Goal: Task Accomplishment & Management: Complete application form

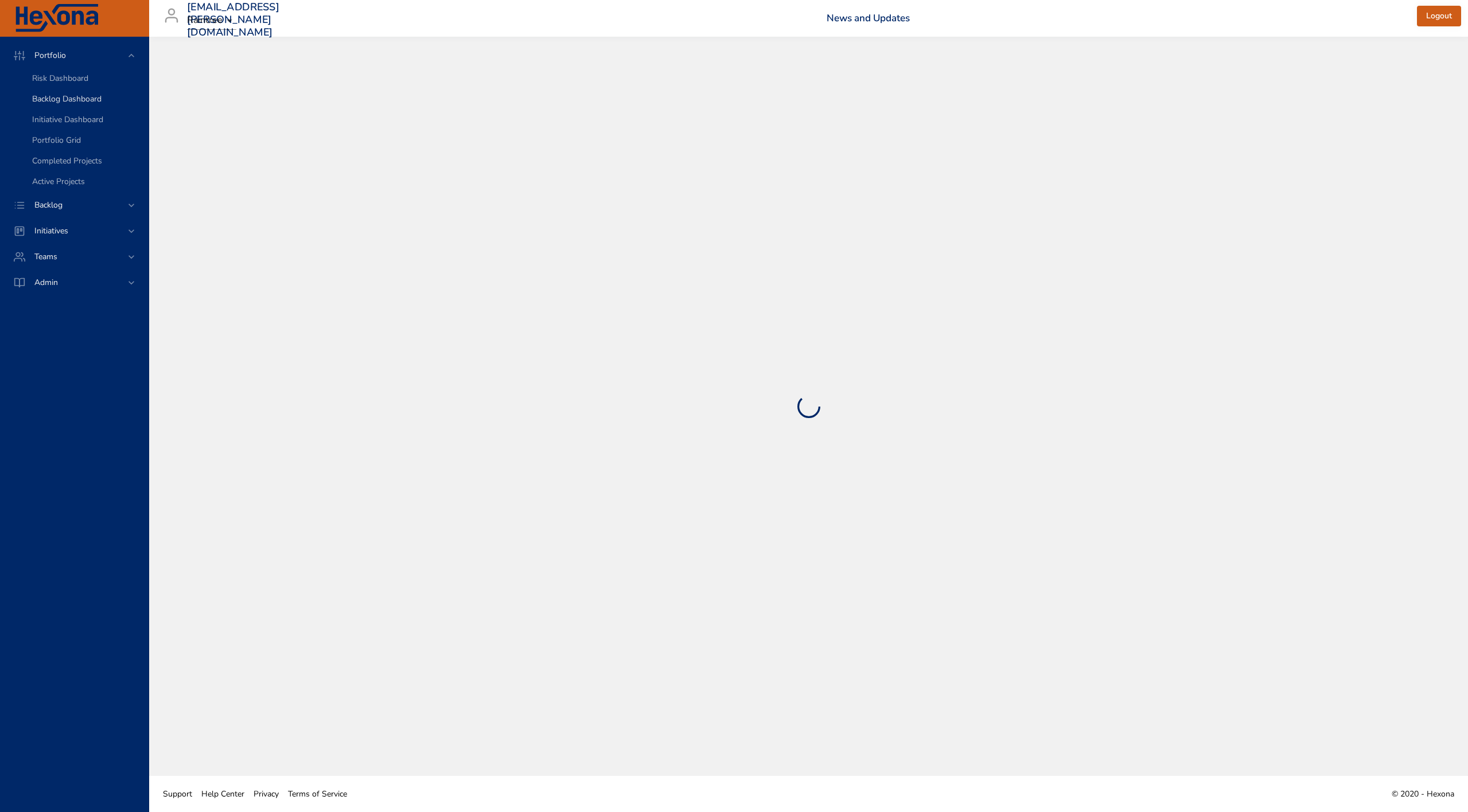
click at [88, 97] on span "Backlog Dashboard" at bounding box center [67, 99] width 69 height 11
select select "***"
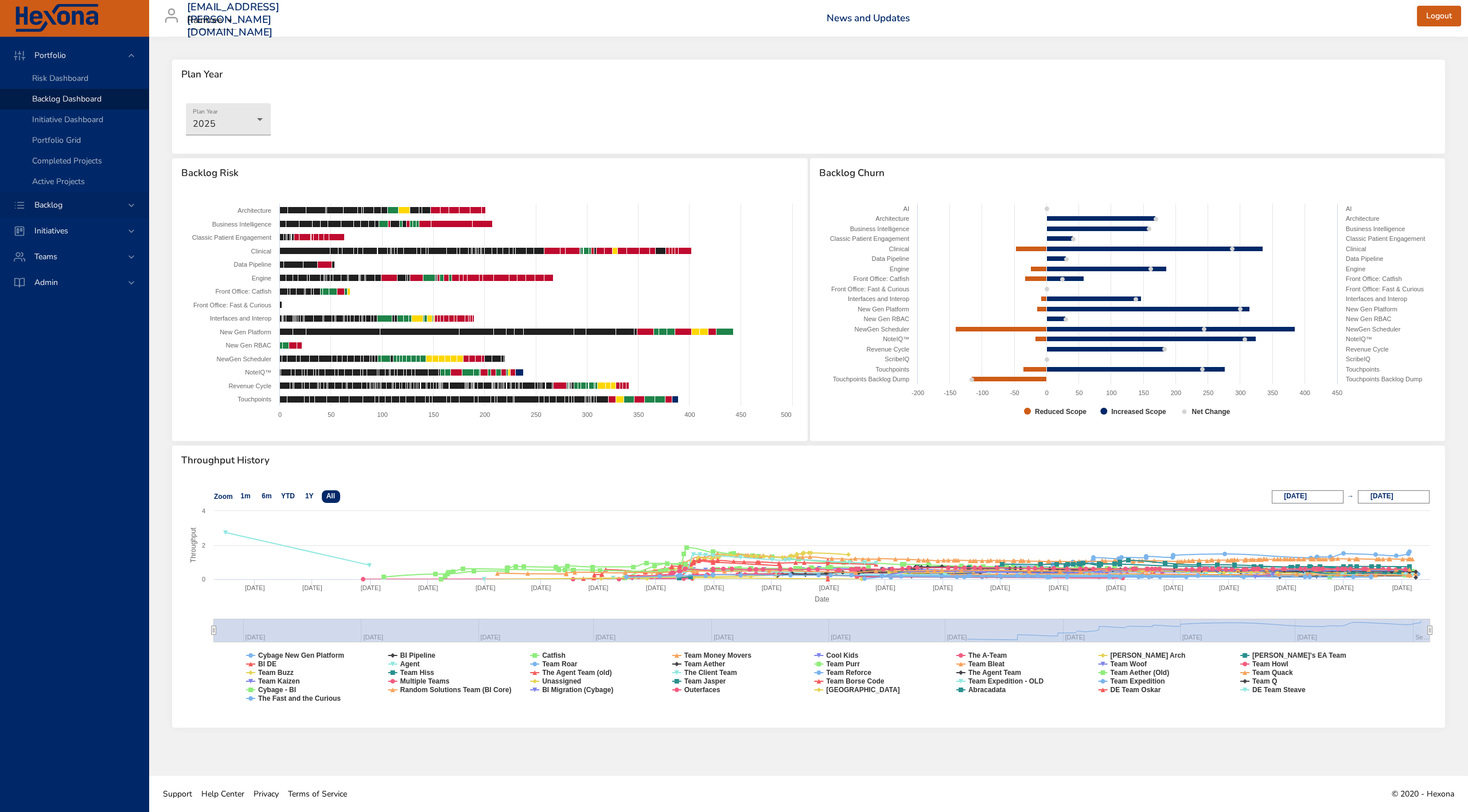
click at [119, 202] on div "Backlog" at bounding box center [75, 204] width 101 height 12
click at [86, 111] on link "Backlog Details" at bounding box center [74, 105] width 149 height 21
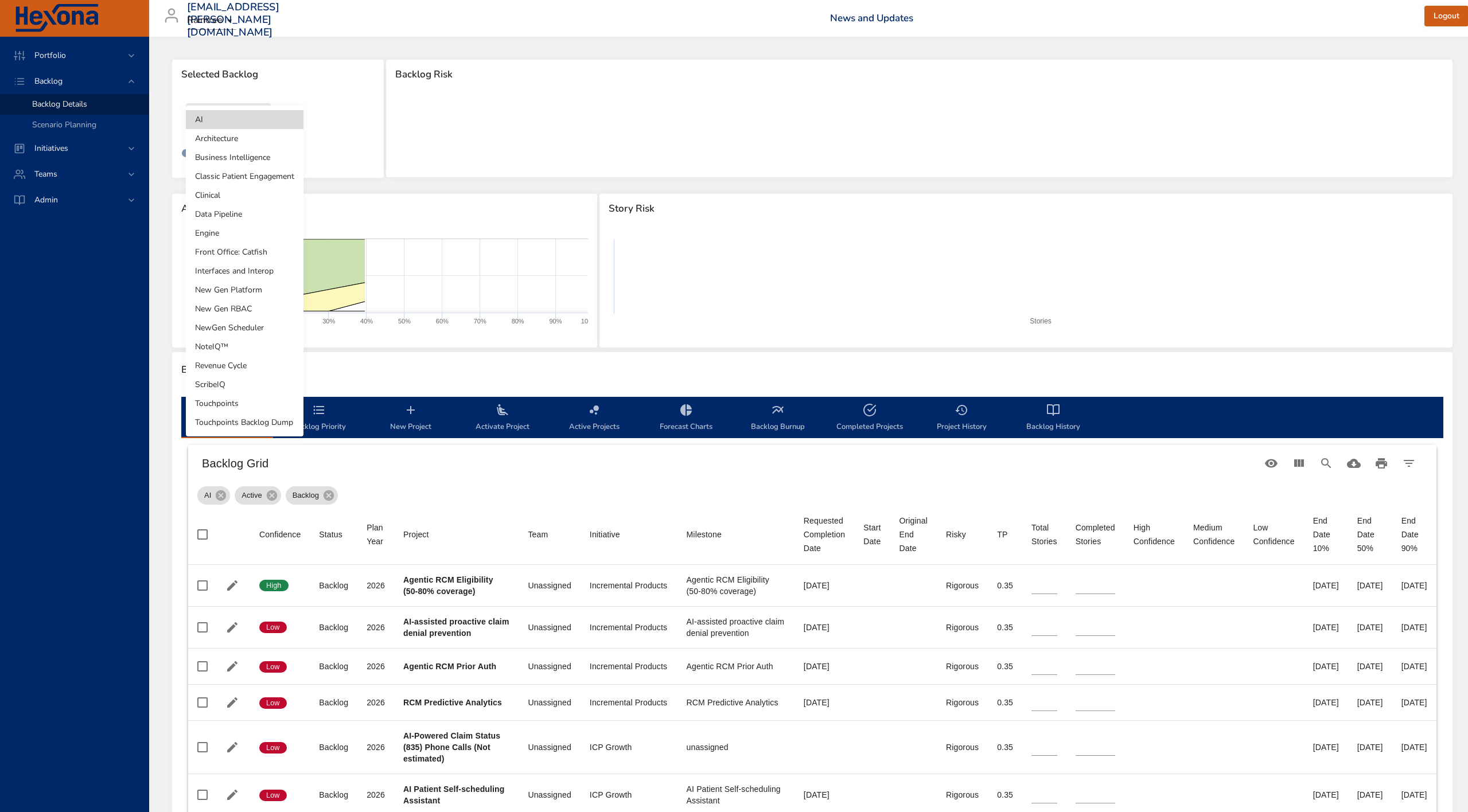
click at [260, 117] on body "Portfolio Backlog Backlog Details Scenario Planning Initiatives Teams Admin [EM…" at bounding box center [734, 406] width 1468 height 812
click at [259, 404] on li "Touchpoints" at bounding box center [245, 404] width 117 height 19
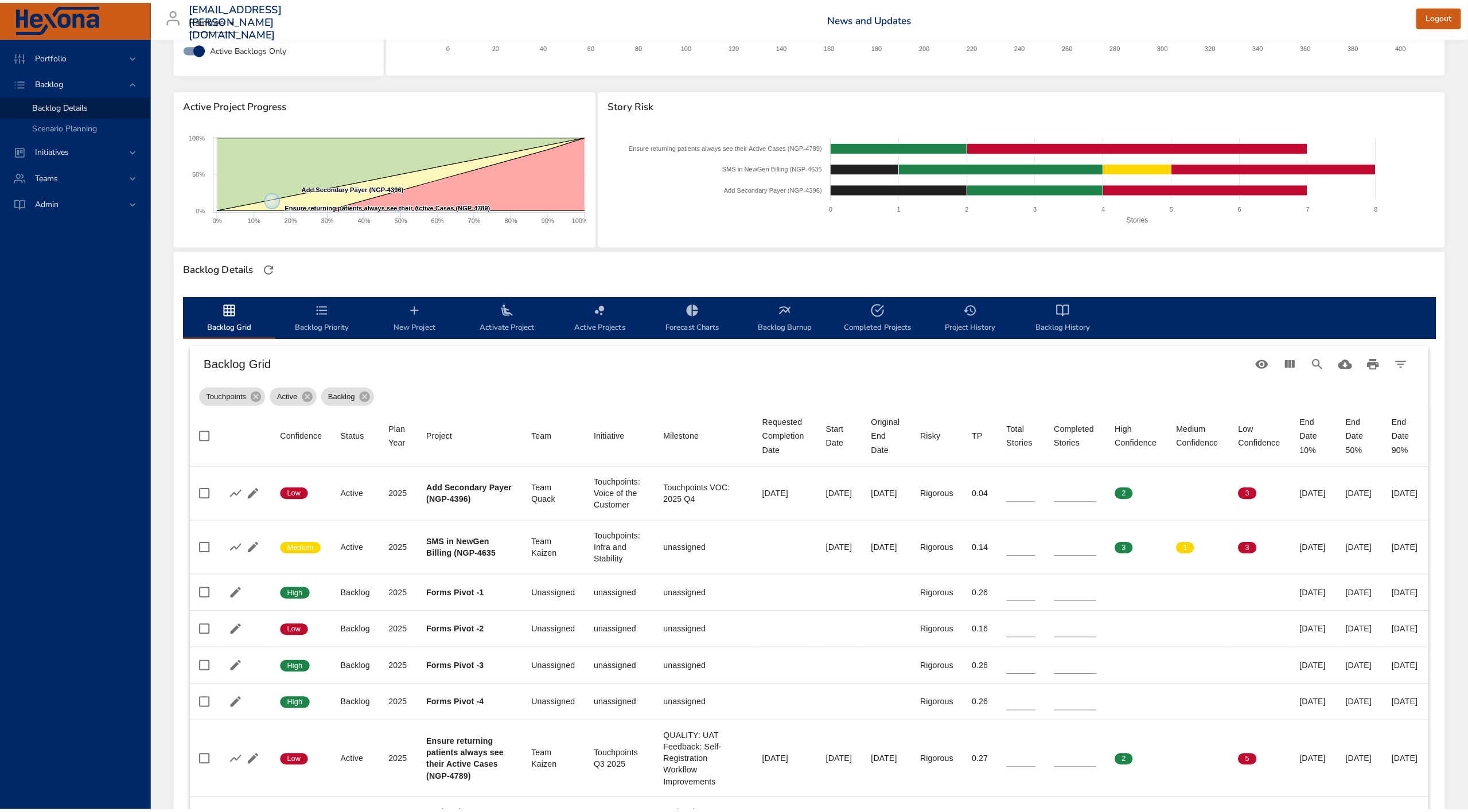
scroll to position [103, 0]
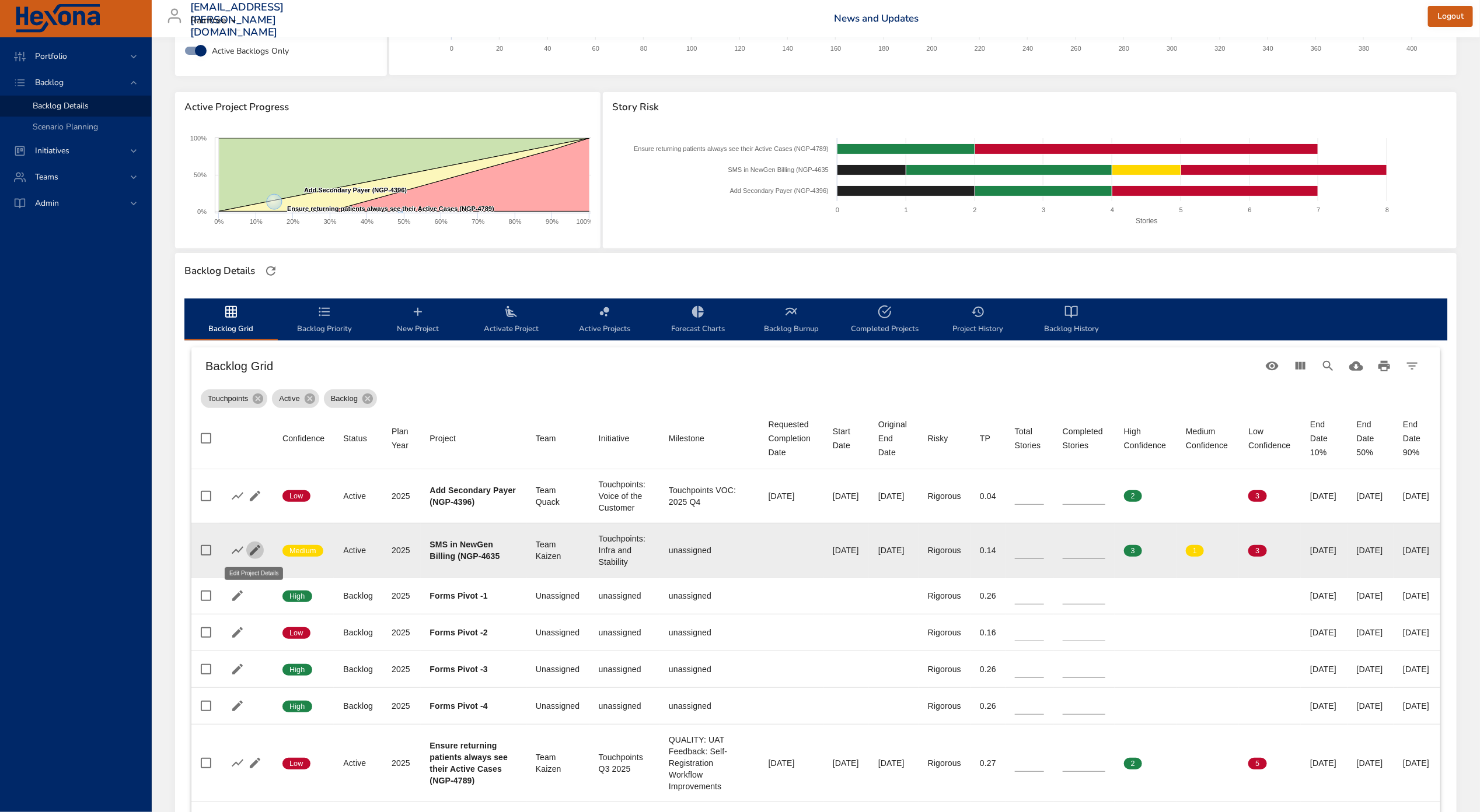
click at [252, 550] on icon "button" at bounding box center [254, 550] width 11 height 11
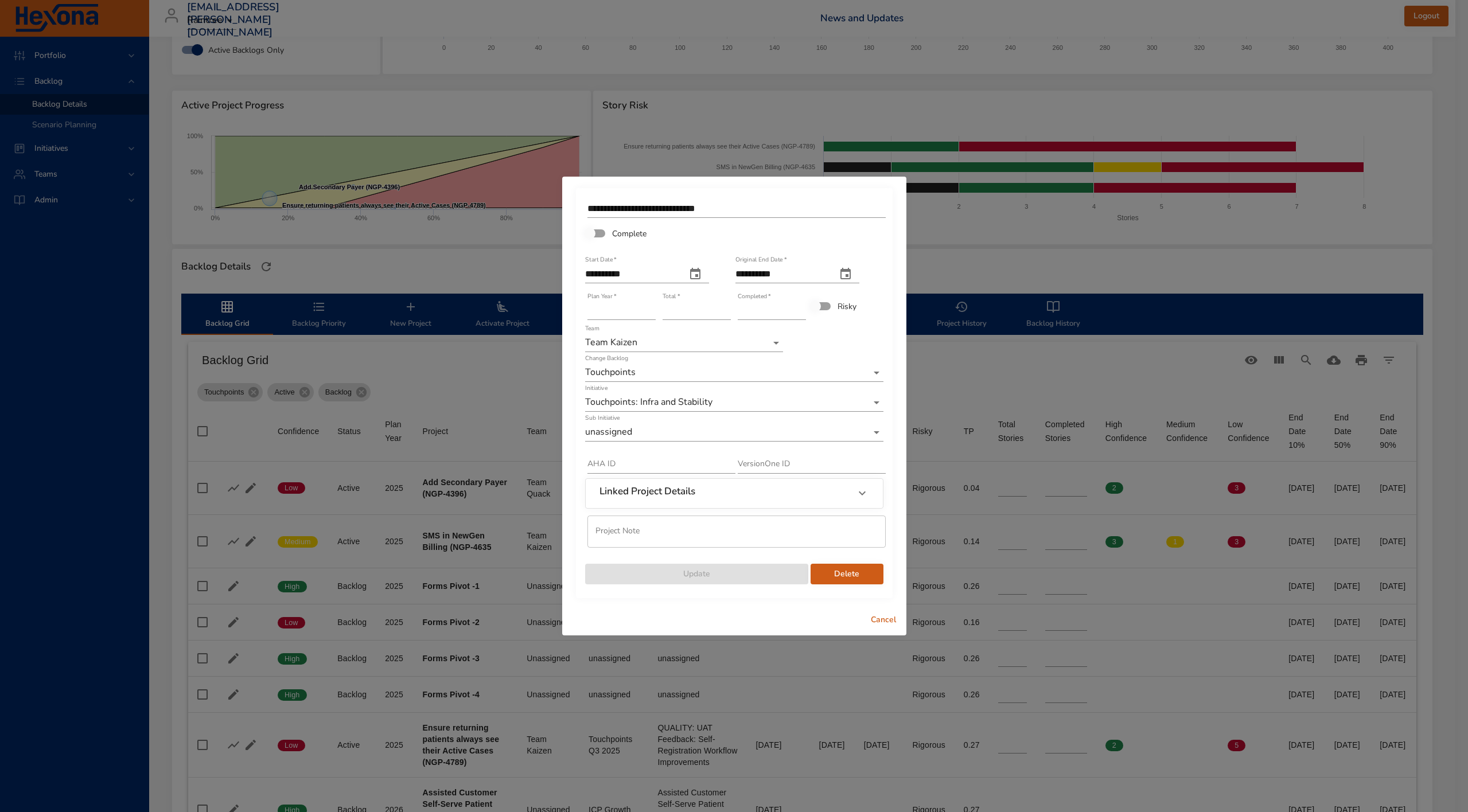
click at [682, 432] on body "Portfolio Backlog Backlog Details Scenario Planning Initiatives Teams Admin [EM…" at bounding box center [734, 303] width 1468 height 812
click at [734, 427] on li "unassigned" at bounding box center [734, 433] width 298 height 19
click at [879, 433] on body "Portfolio Backlog Backlog Details Scenario Planning Initiatives Teams Admin [EM…" at bounding box center [734, 303] width 1468 height 812
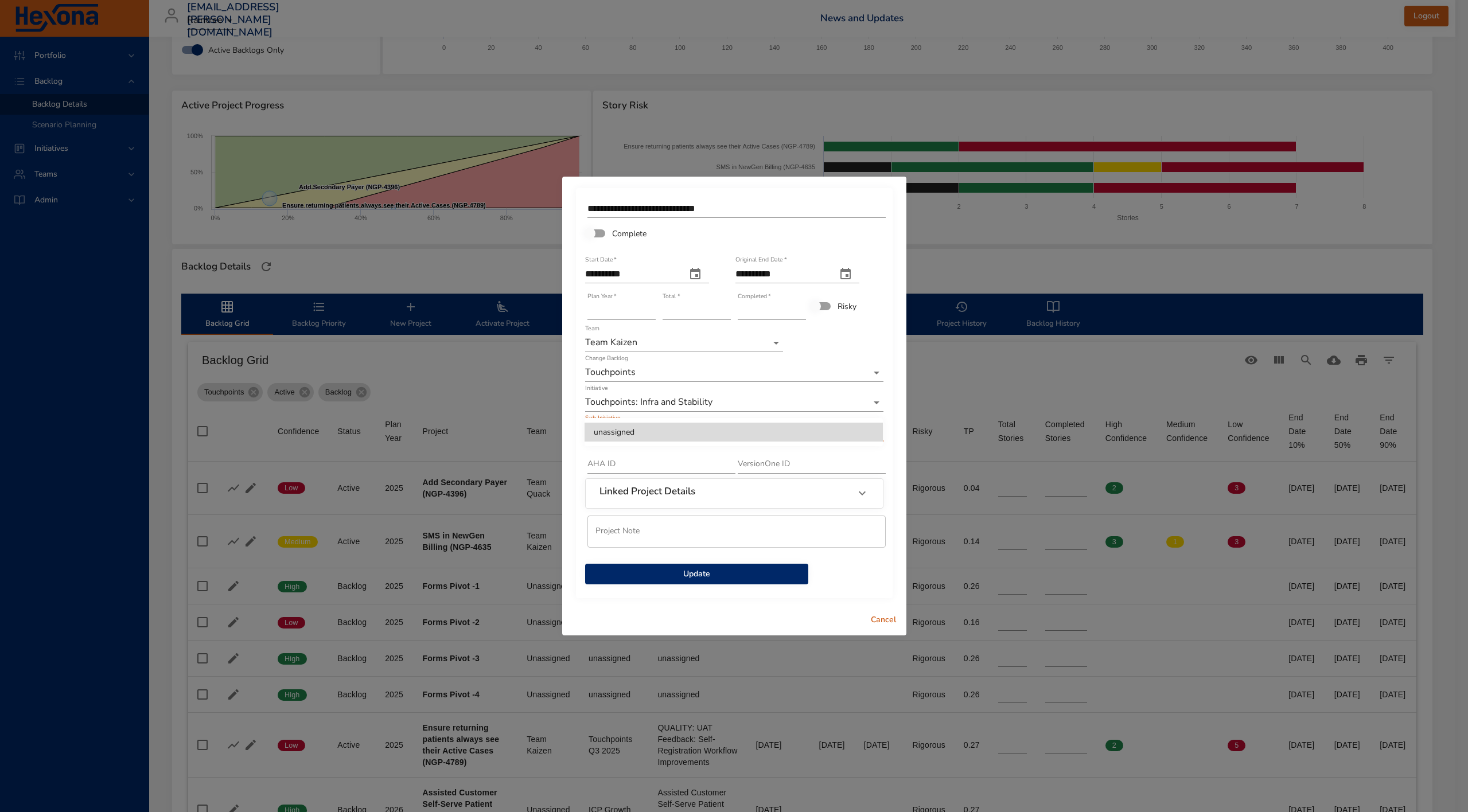
click at [879, 433] on li "unassigned" at bounding box center [734, 433] width 298 height 19
click at [885, 619] on span "Cancel" at bounding box center [883, 620] width 27 height 14
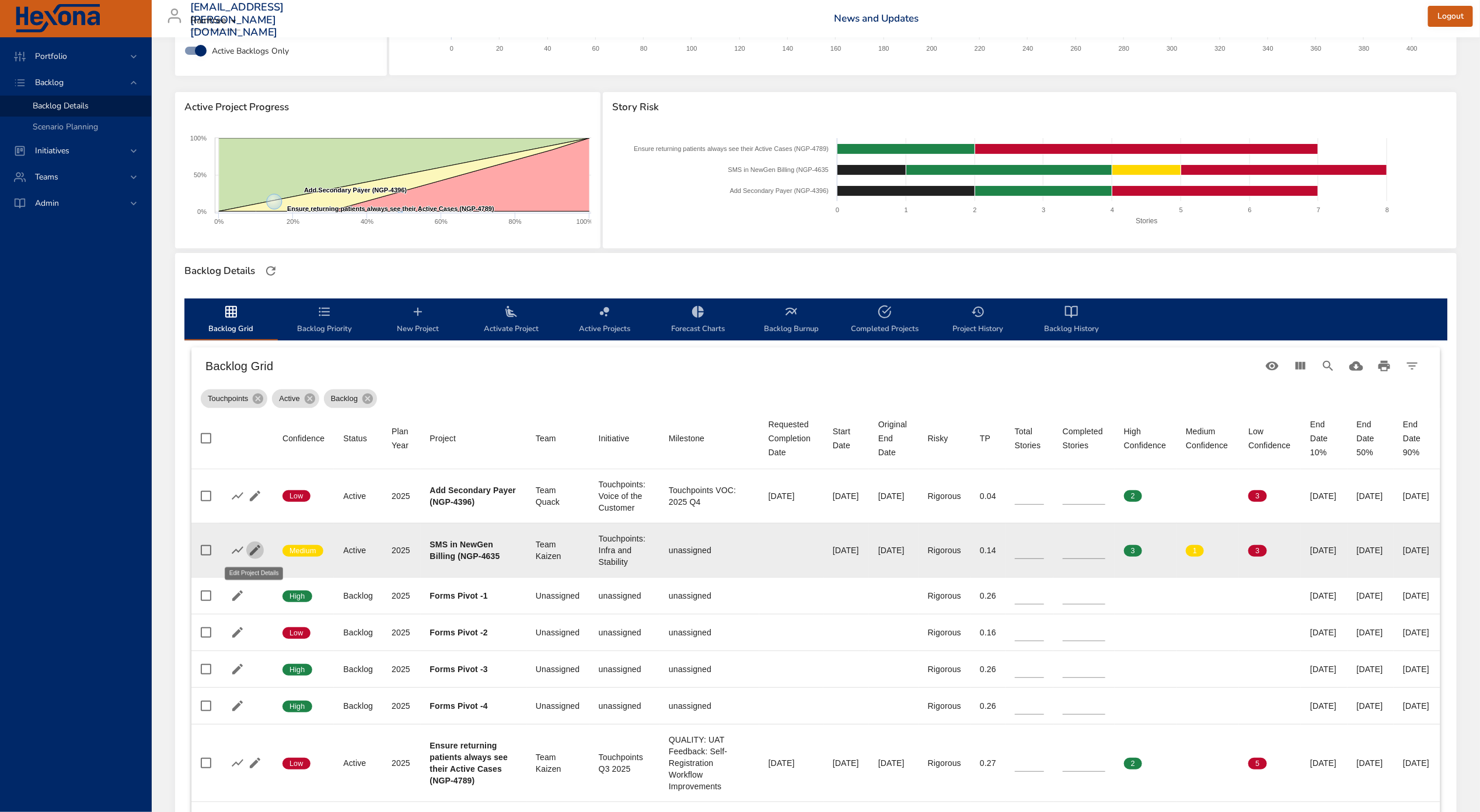
click at [250, 552] on icon "button" at bounding box center [254, 550] width 14 height 14
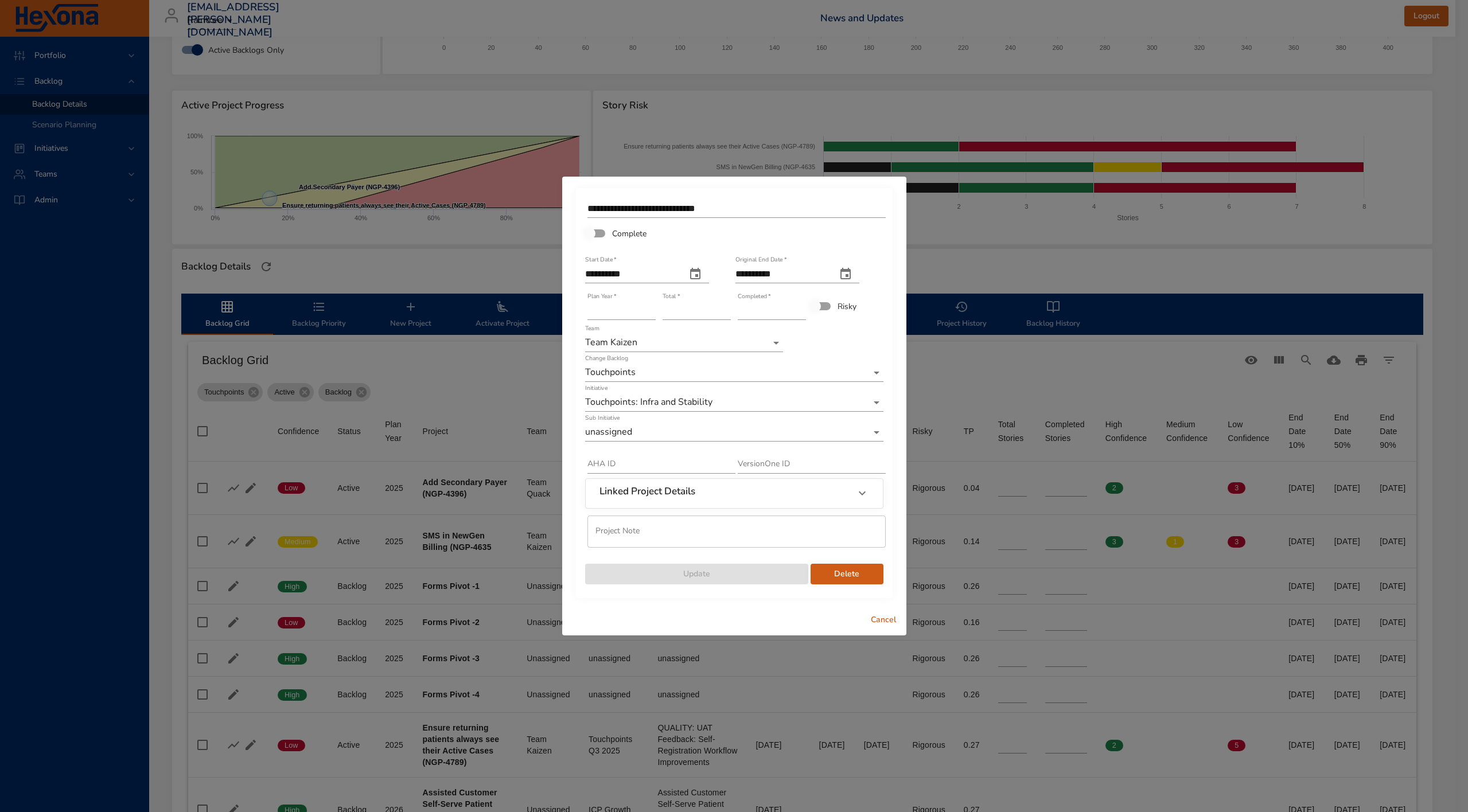
click at [891, 617] on span "Cancel" at bounding box center [883, 620] width 27 height 14
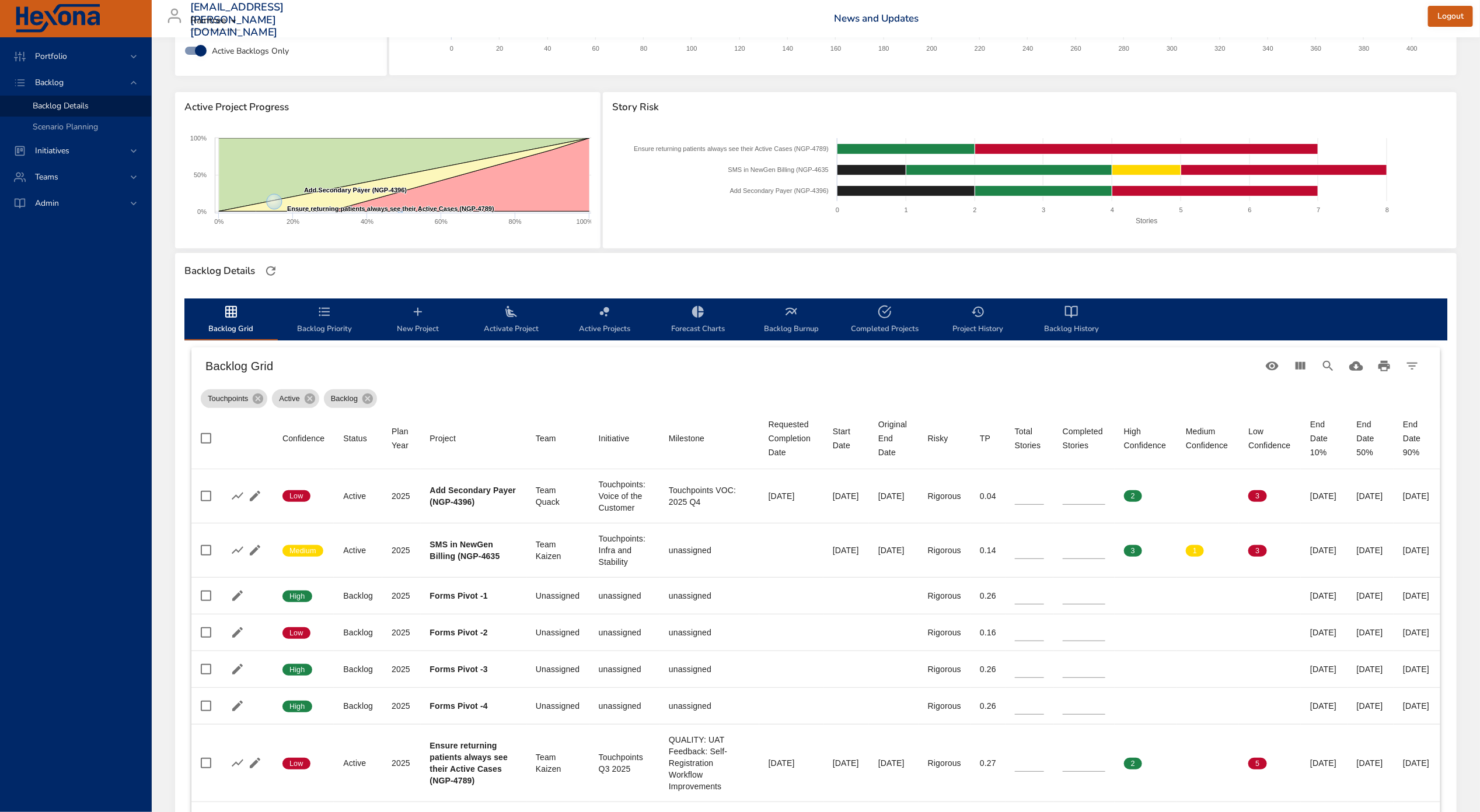
click at [418, 315] on icon "backlog-tab" at bounding box center [417, 312] width 14 height 14
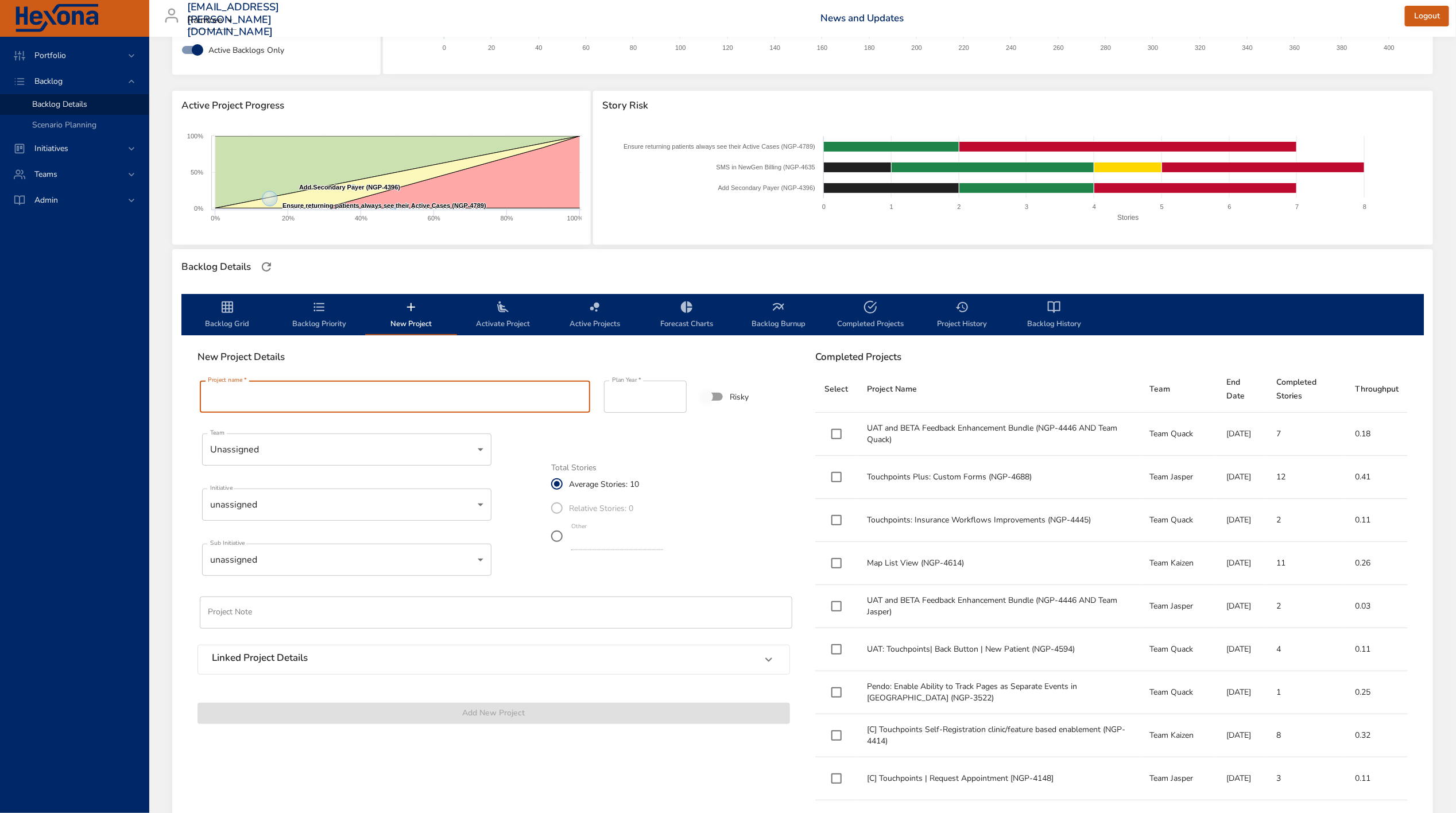
click at [423, 405] on input "Project name   *" at bounding box center [394, 397] width 390 height 32
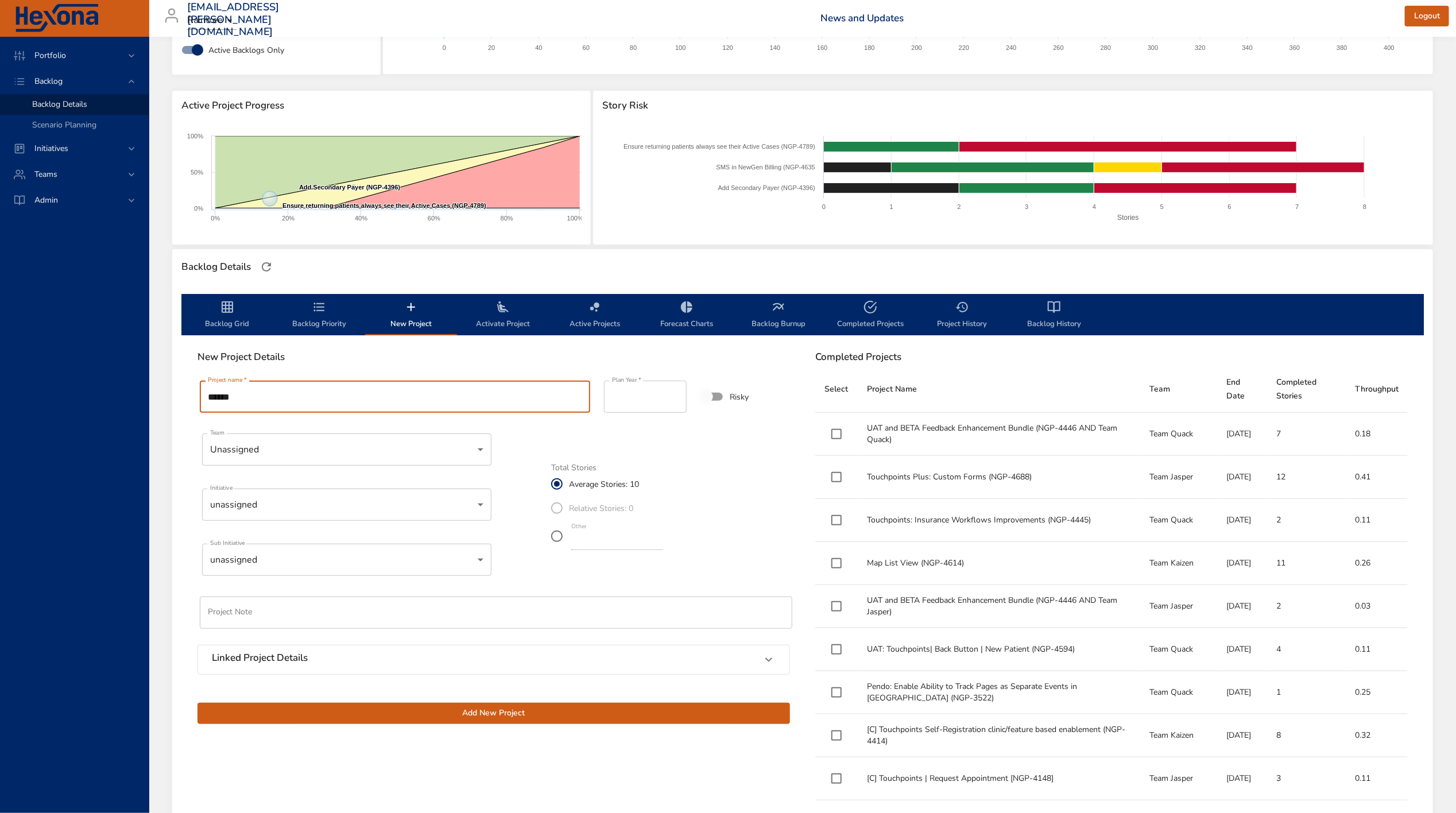
type input "******"
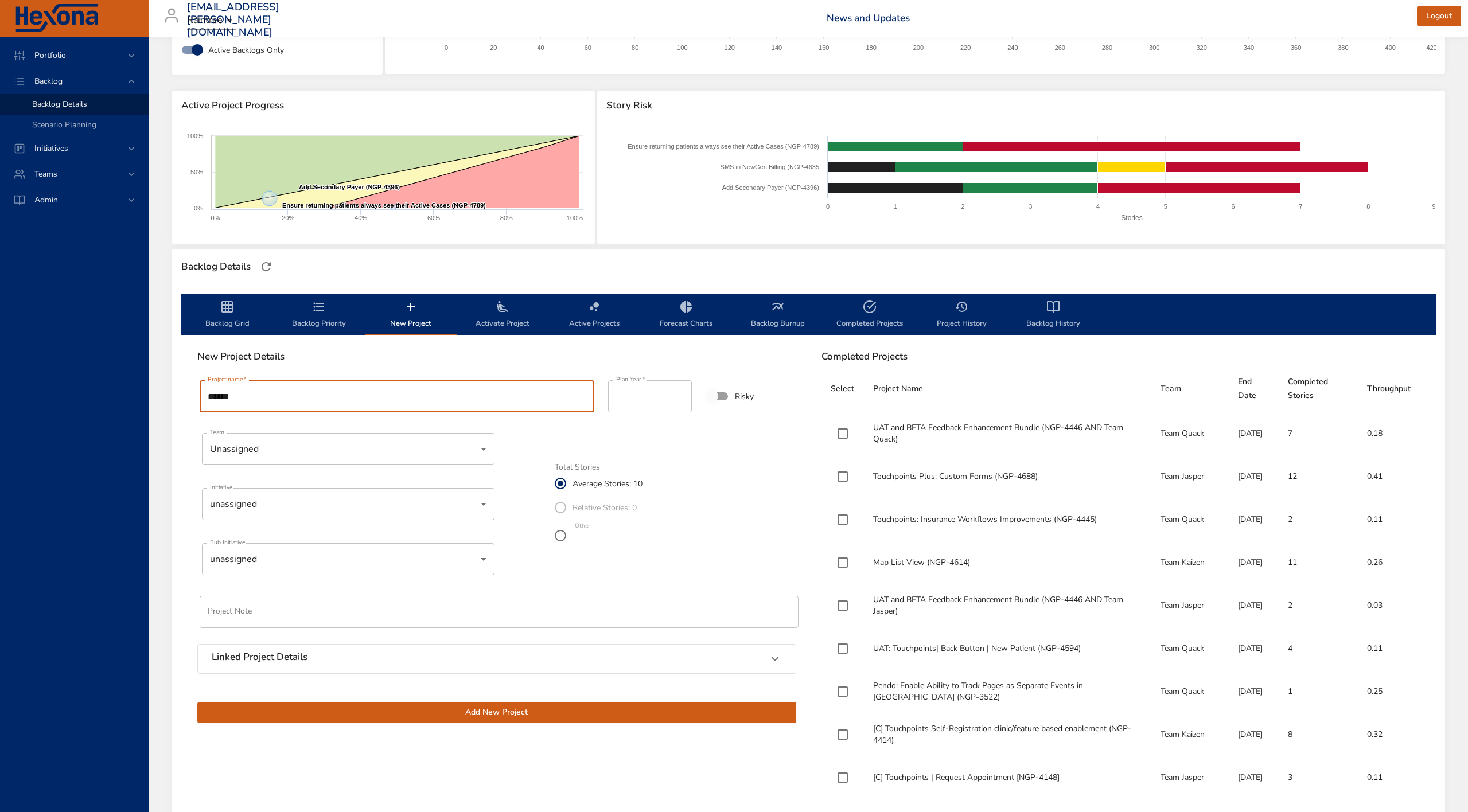
click at [422, 459] on body "Portfolio Backlog Backlog Details Scenario Planning Initiatives Teams Admin [EM…" at bounding box center [734, 303] width 1468 height 812
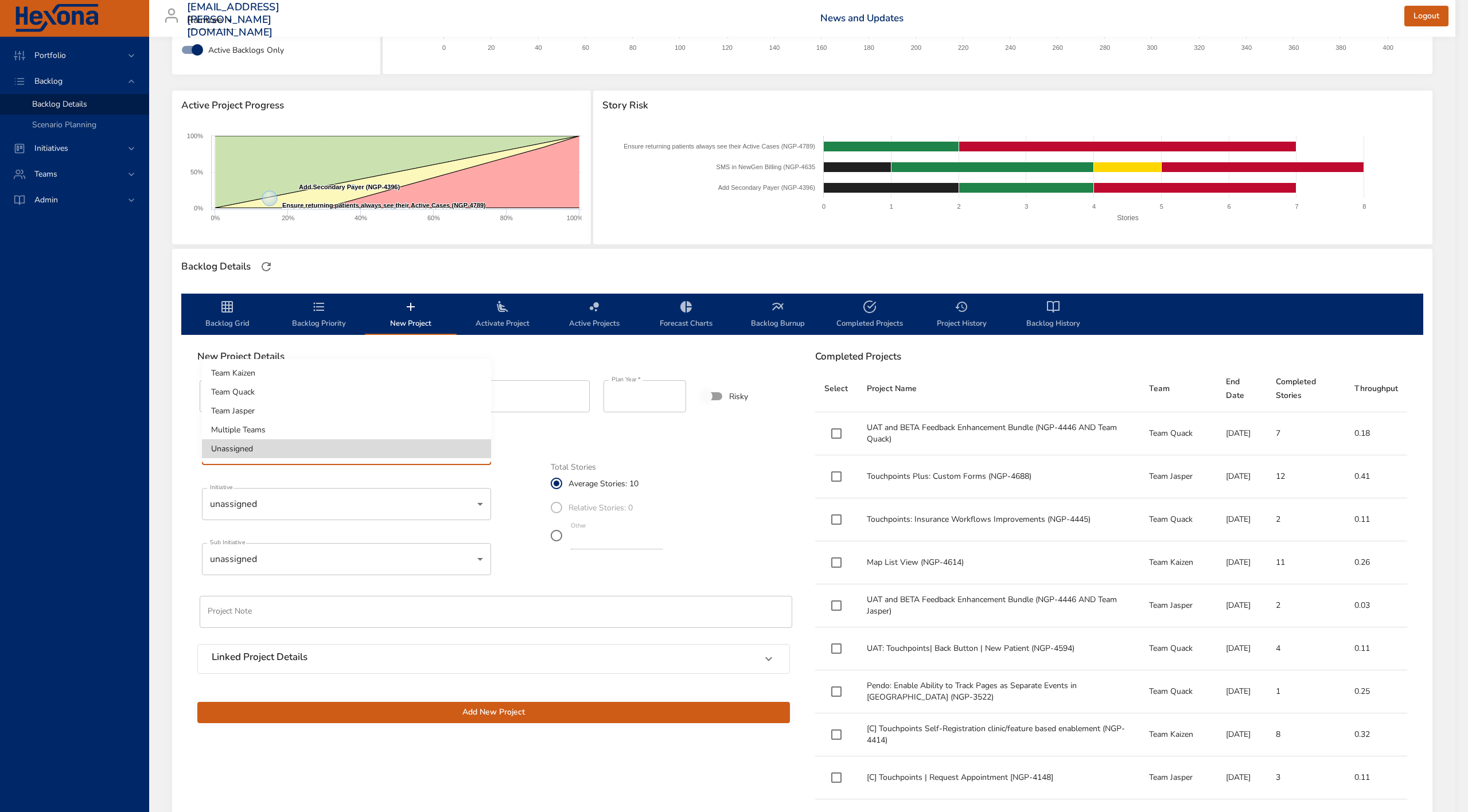
click at [403, 399] on li "Team Quack" at bounding box center [346, 392] width 289 height 19
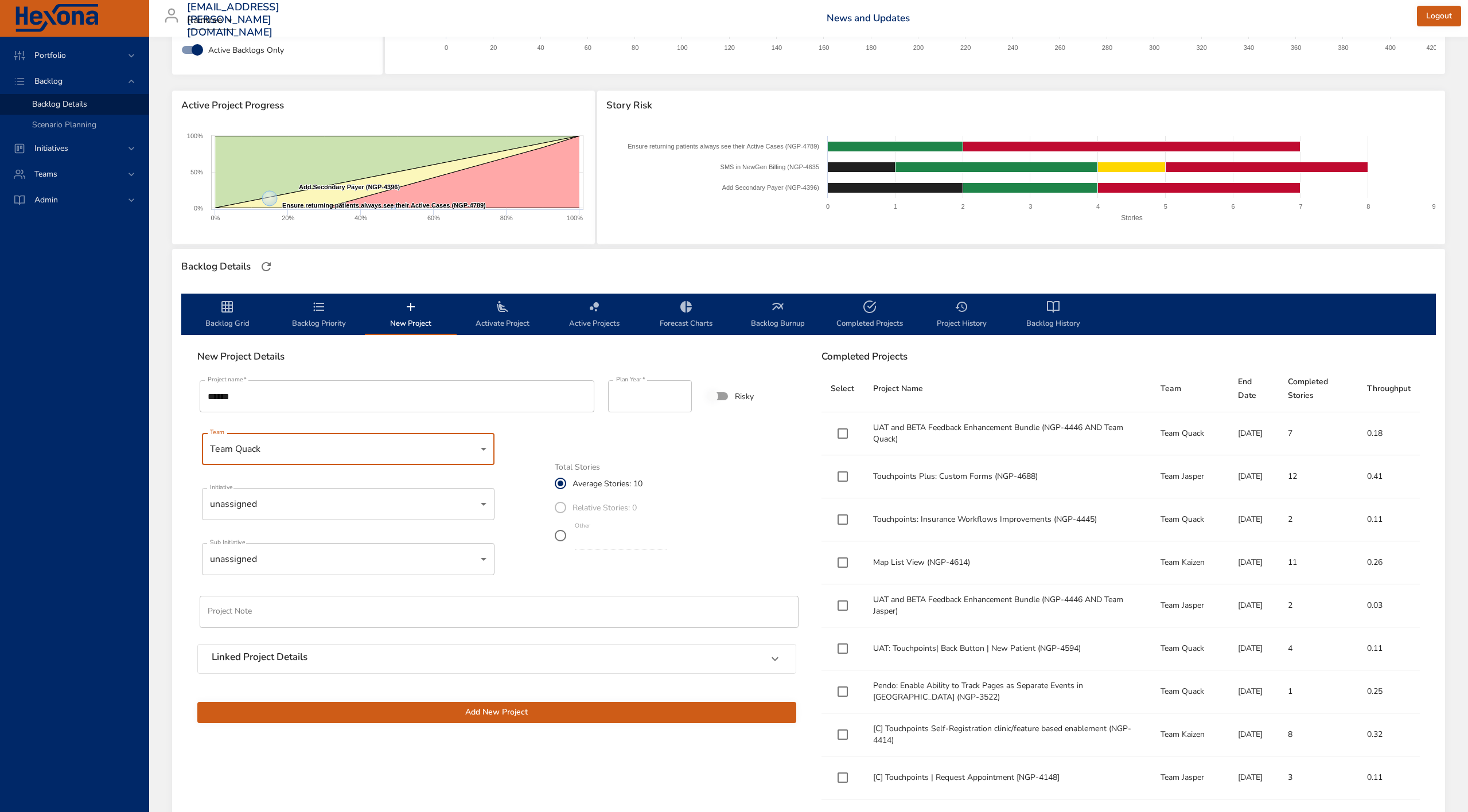
click at [349, 514] on body "Portfolio Backlog Backlog Details Scenario Planning Initiatives Teams Admin [EM…" at bounding box center [734, 303] width 1468 height 812
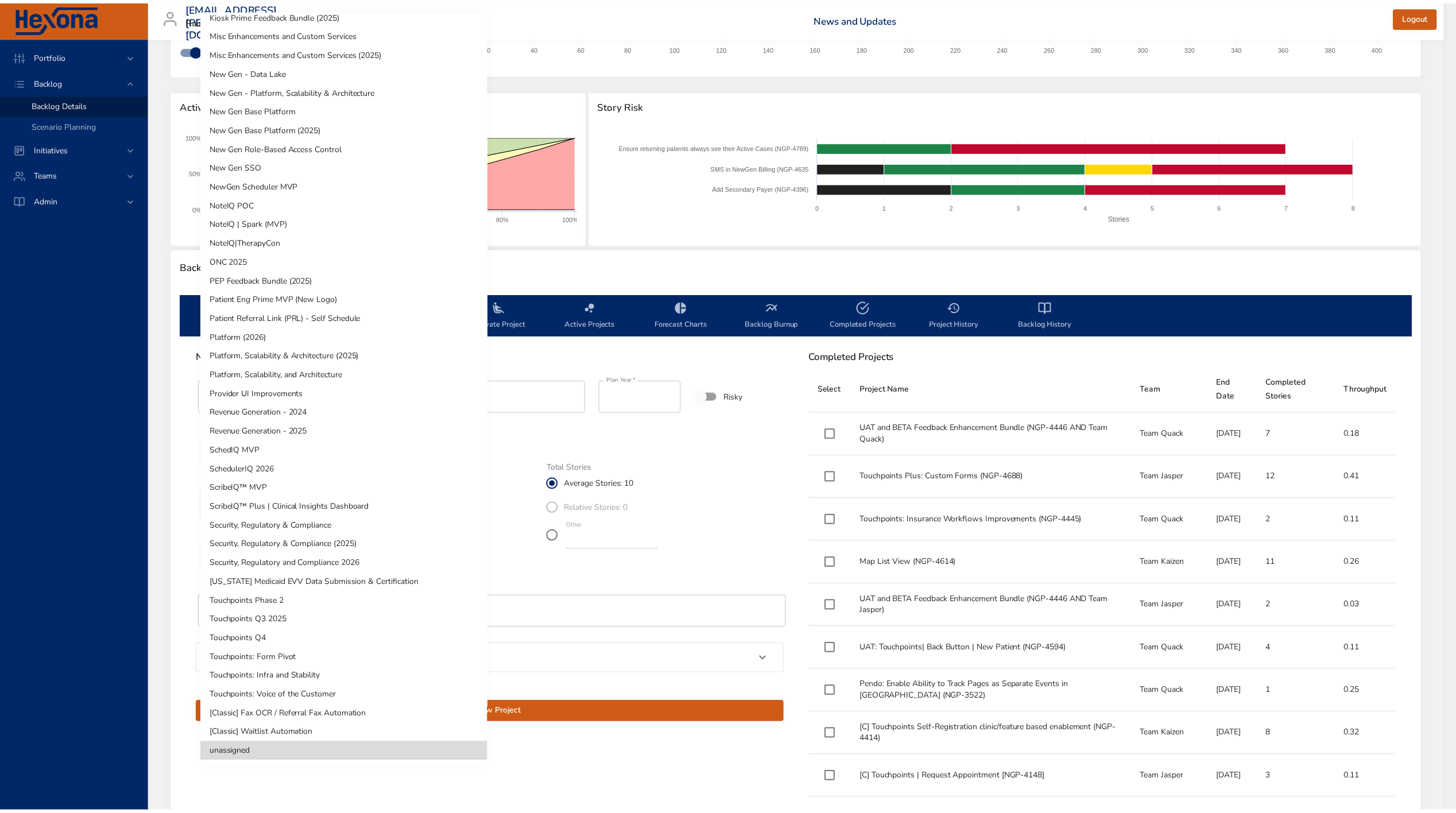
scroll to position [329, 0]
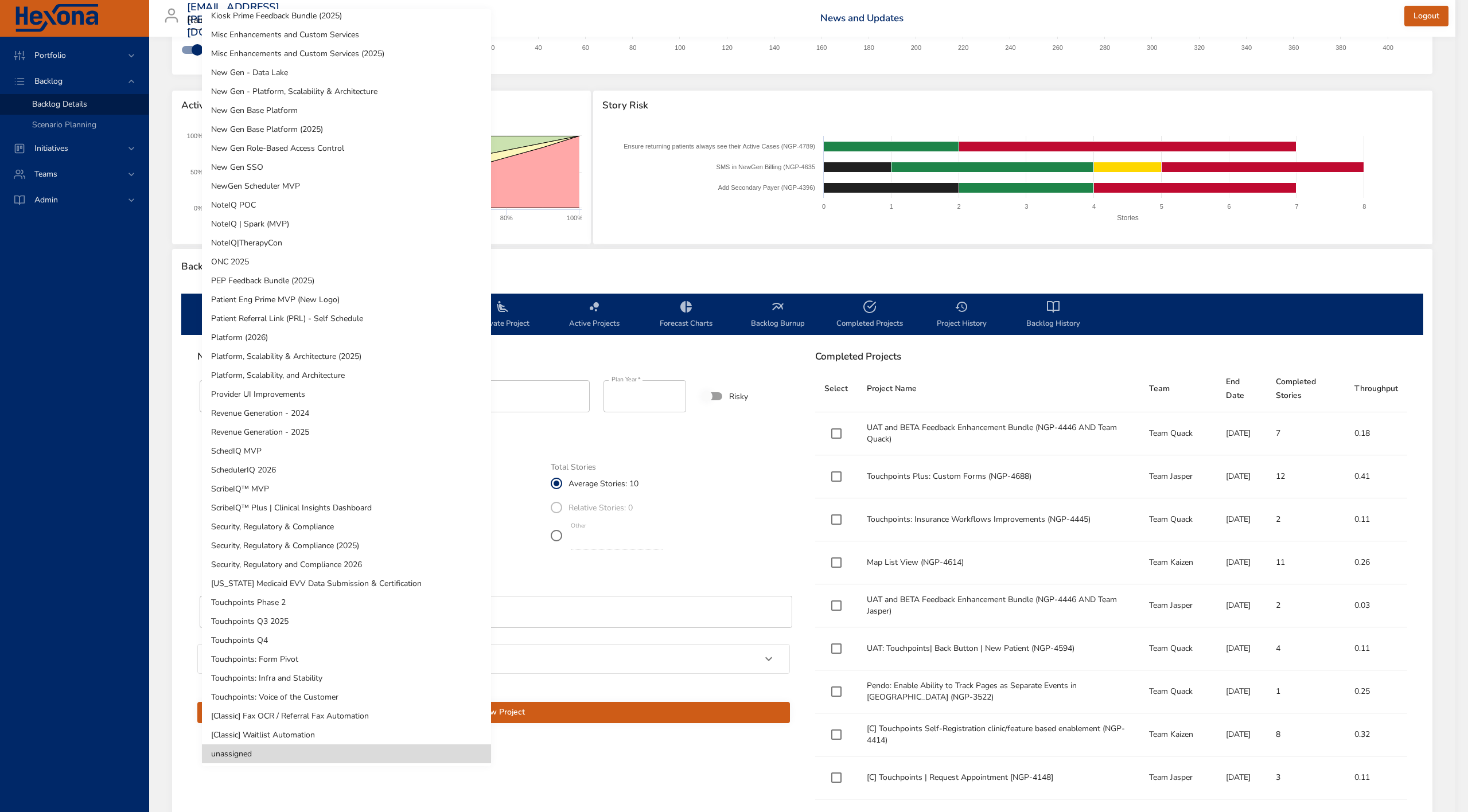
click at [397, 642] on li "Touchpoints Q4" at bounding box center [346, 640] width 289 height 19
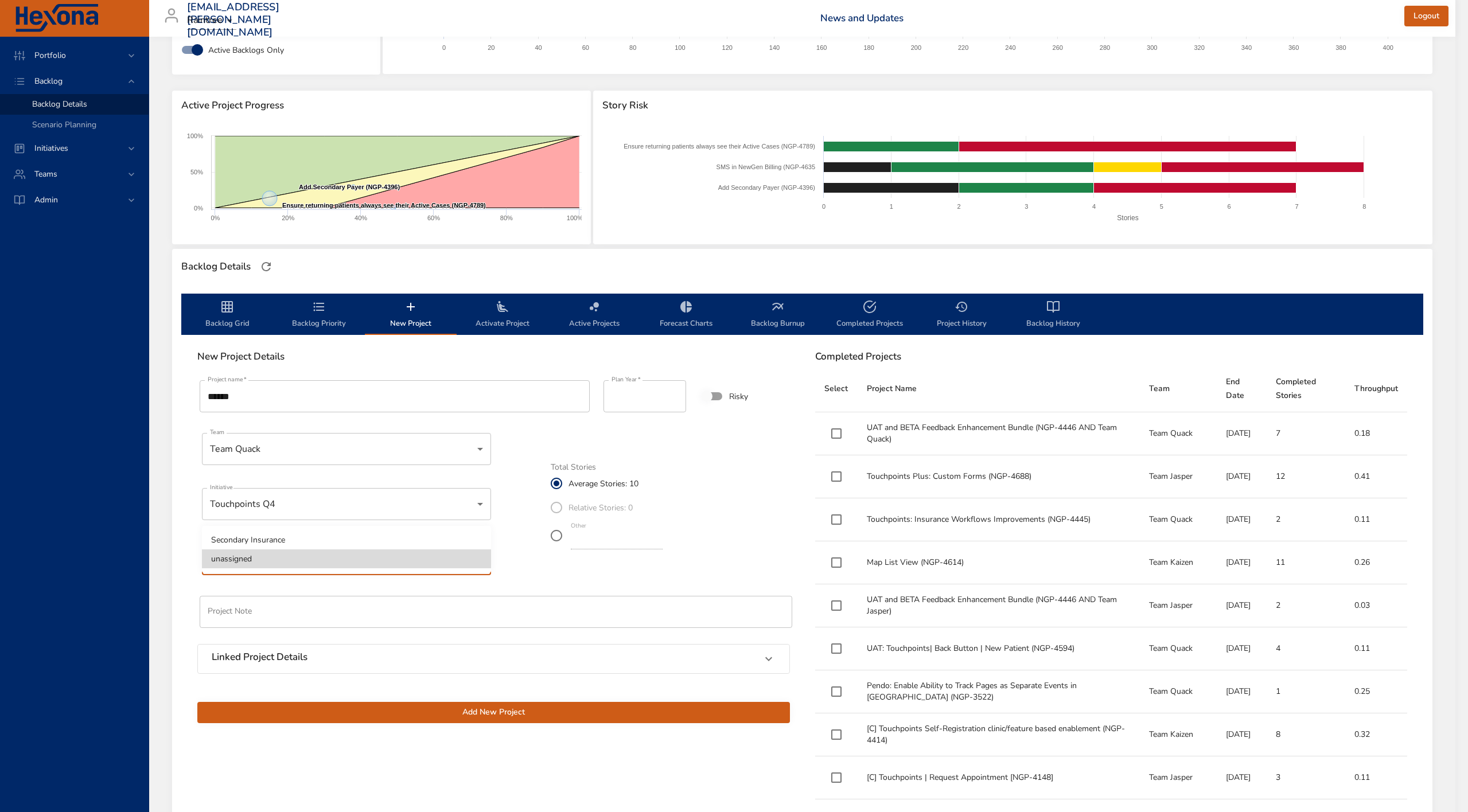
click at [325, 548] on body "Portfolio Backlog Backlog Details Scenario Planning Initiatives Teams Admin [EM…" at bounding box center [734, 303] width 1468 height 812
click at [334, 538] on li "Secondary Insurance" at bounding box center [346, 540] width 289 height 19
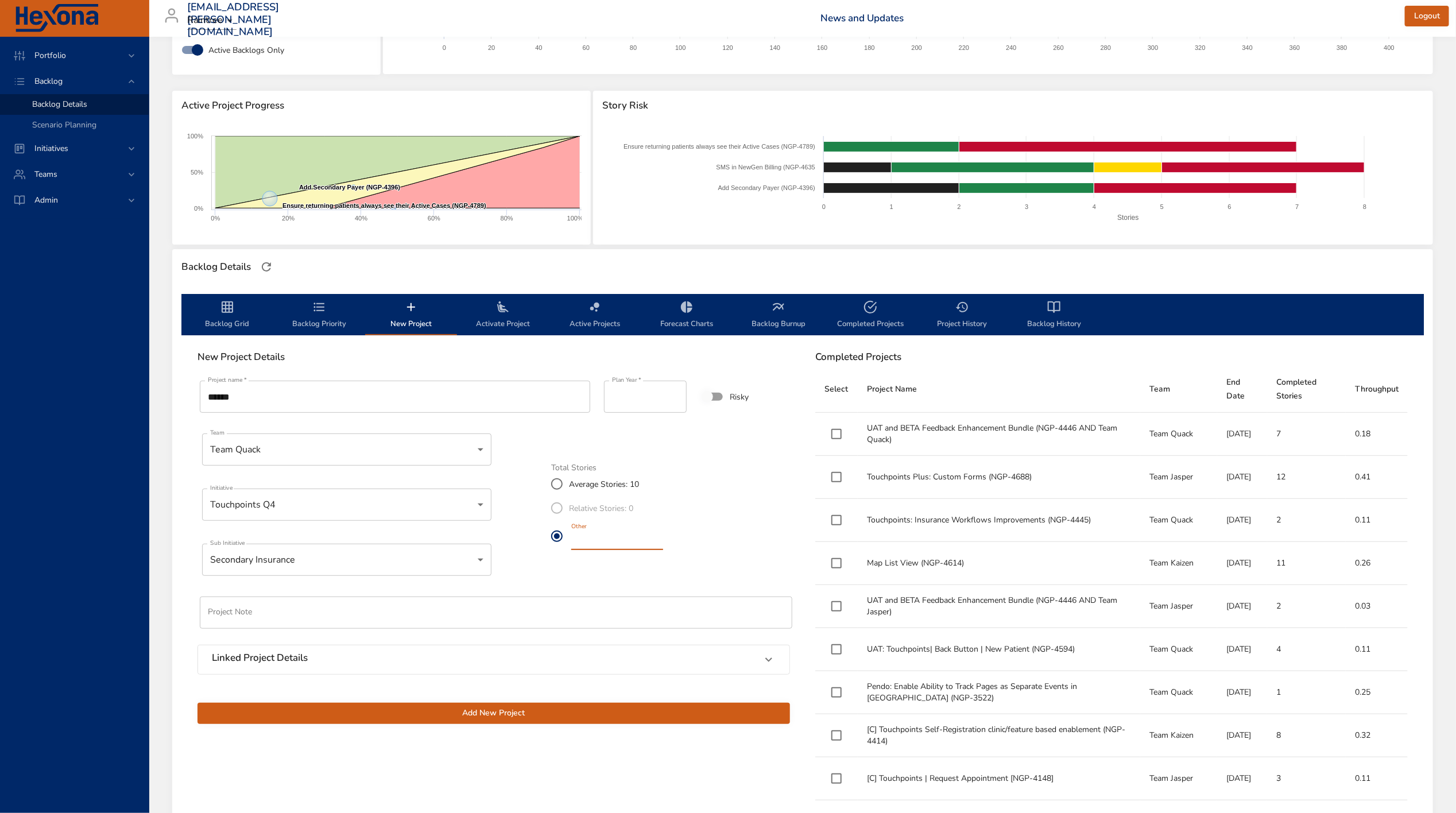
click at [624, 543] on input "**" at bounding box center [617, 540] width 92 height 19
click at [549, 545] on label "Other **" at bounding box center [605, 536] width 121 height 32
type input "**"
click at [505, 716] on span "Add New Project" at bounding box center [493, 713] width 574 height 14
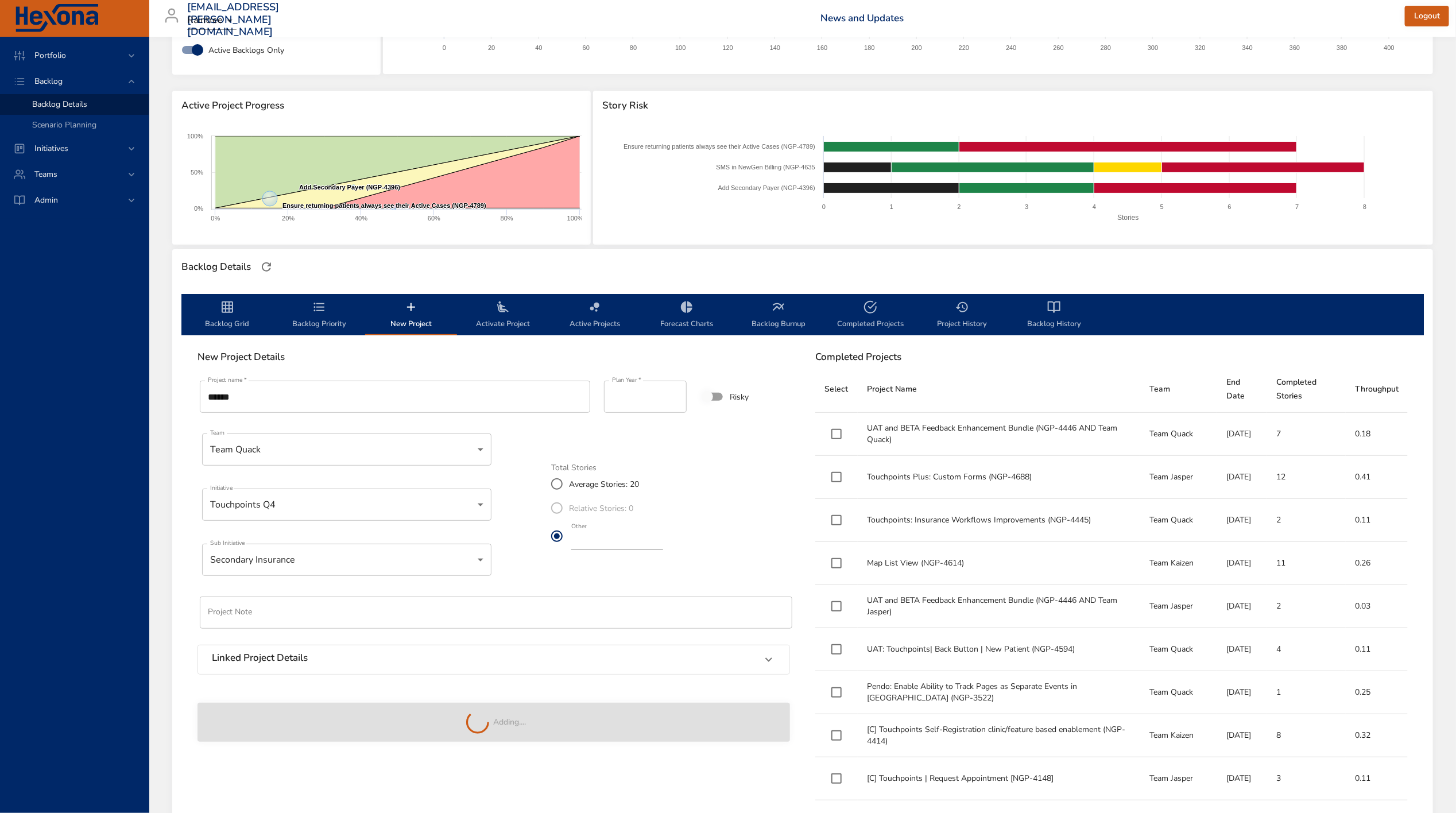
type input "**"
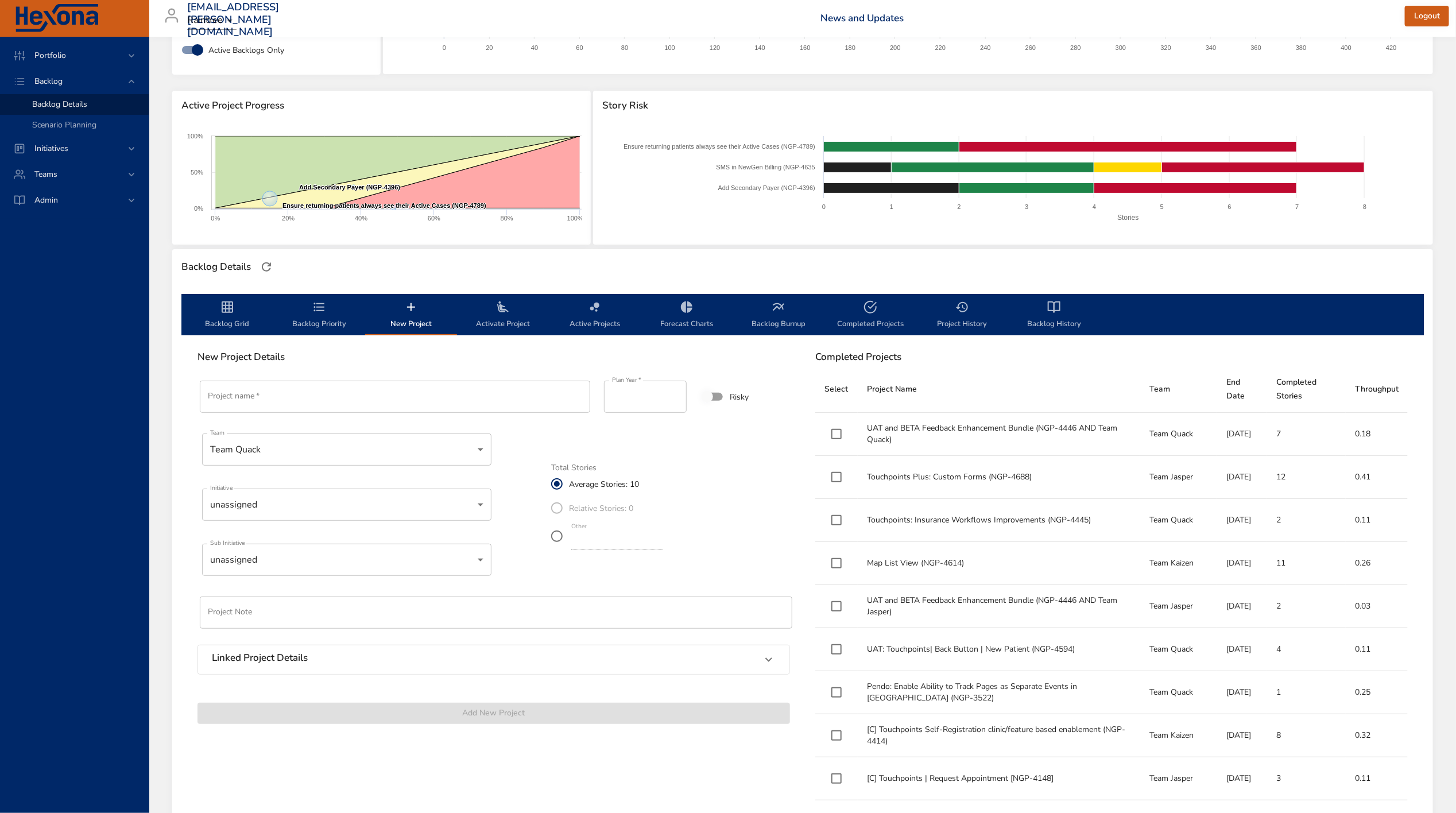
click at [340, 326] on span "Backlog Priority" at bounding box center [319, 316] width 78 height 31
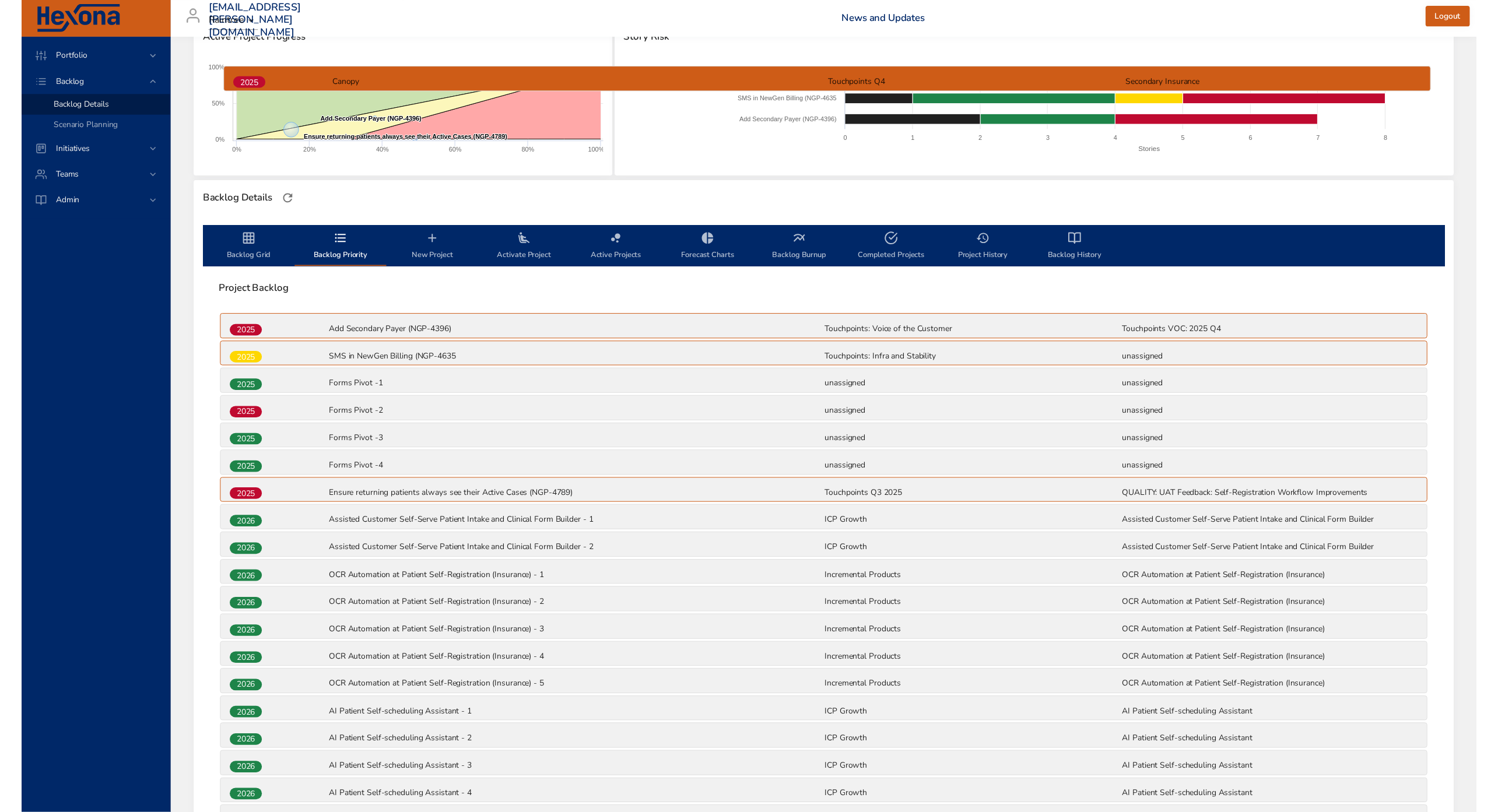
scroll to position [141, 0]
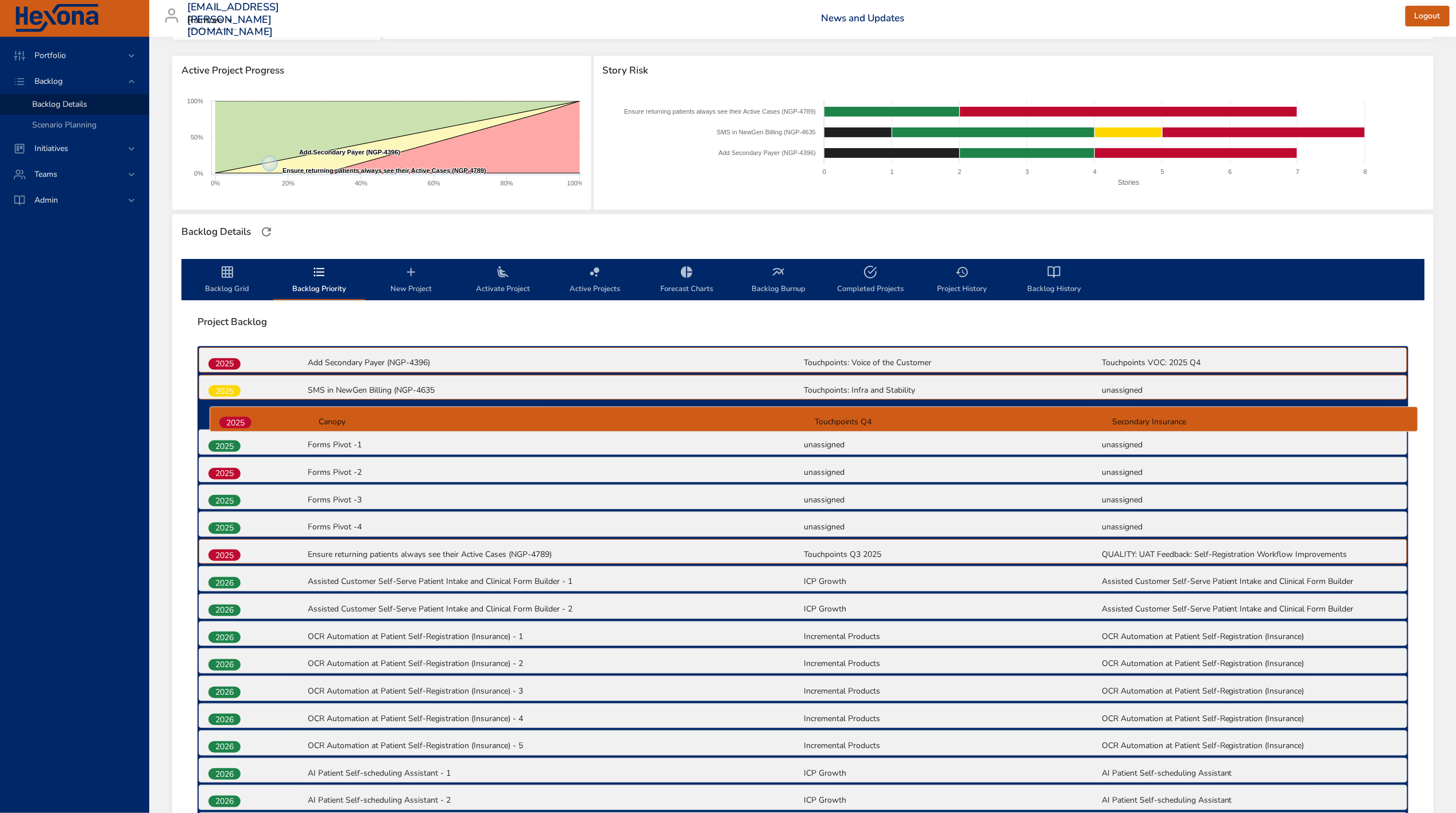
drag, startPoint x: 236, startPoint y: 693, endPoint x: 247, endPoint y: 411, distance: 282.2
click at [247, 411] on div "2025 Add Secondary Payer (NGP-4396) Touchpoints: Voice of the Customer Touchpoi…" at bounding box center [802, 770] width 1211 height 849
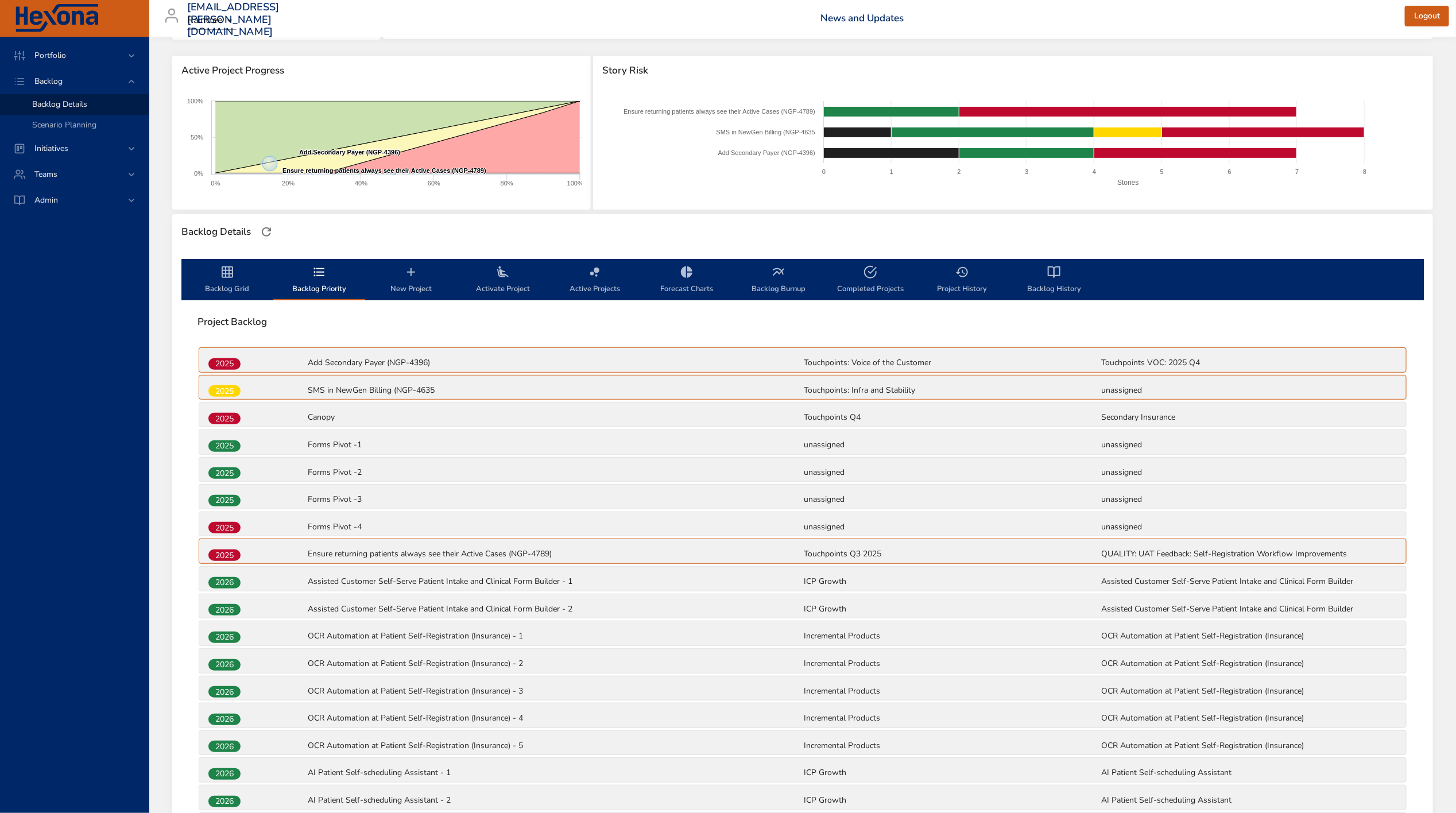
click at [234, 275] on span "Backlog Grid" at bounding box center [227, 280] width 78 height 31
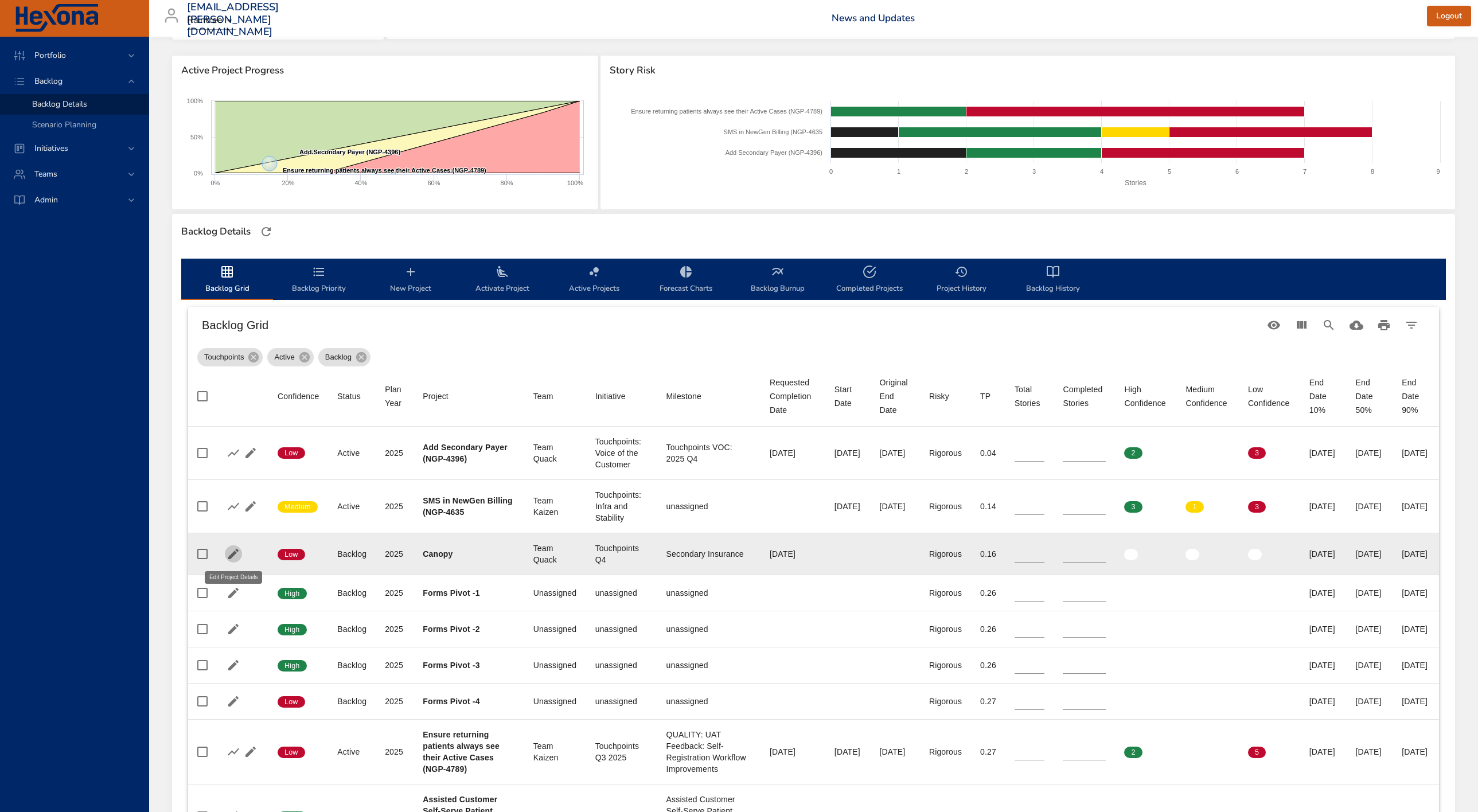
click at [228, 556] on icon "button" at bounding box center [233, 553] width 14 height 14
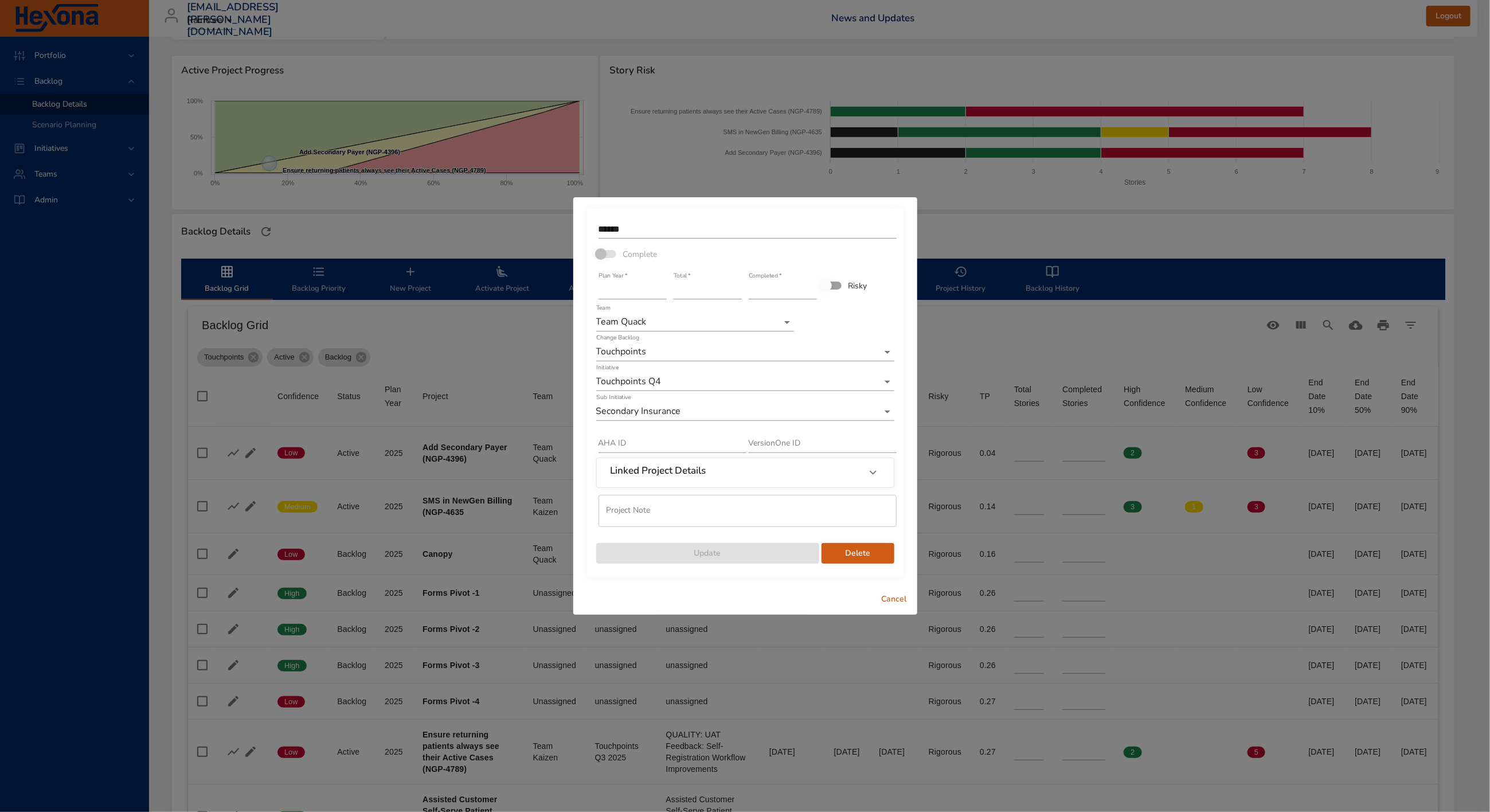
click at [777, 319] on body "Portfolio Backlog Backlog Details Scenario Planning Initiatives Teams Admin [EM…" at bounding box center [745, 268] width 1490 height 812
click at [733, 449] on li "Unassigned" at bounding box center [696, 454] width 198 height 19
click at [716, 552] on span "Update" at bounding box center [708, 554] width 205 height 14
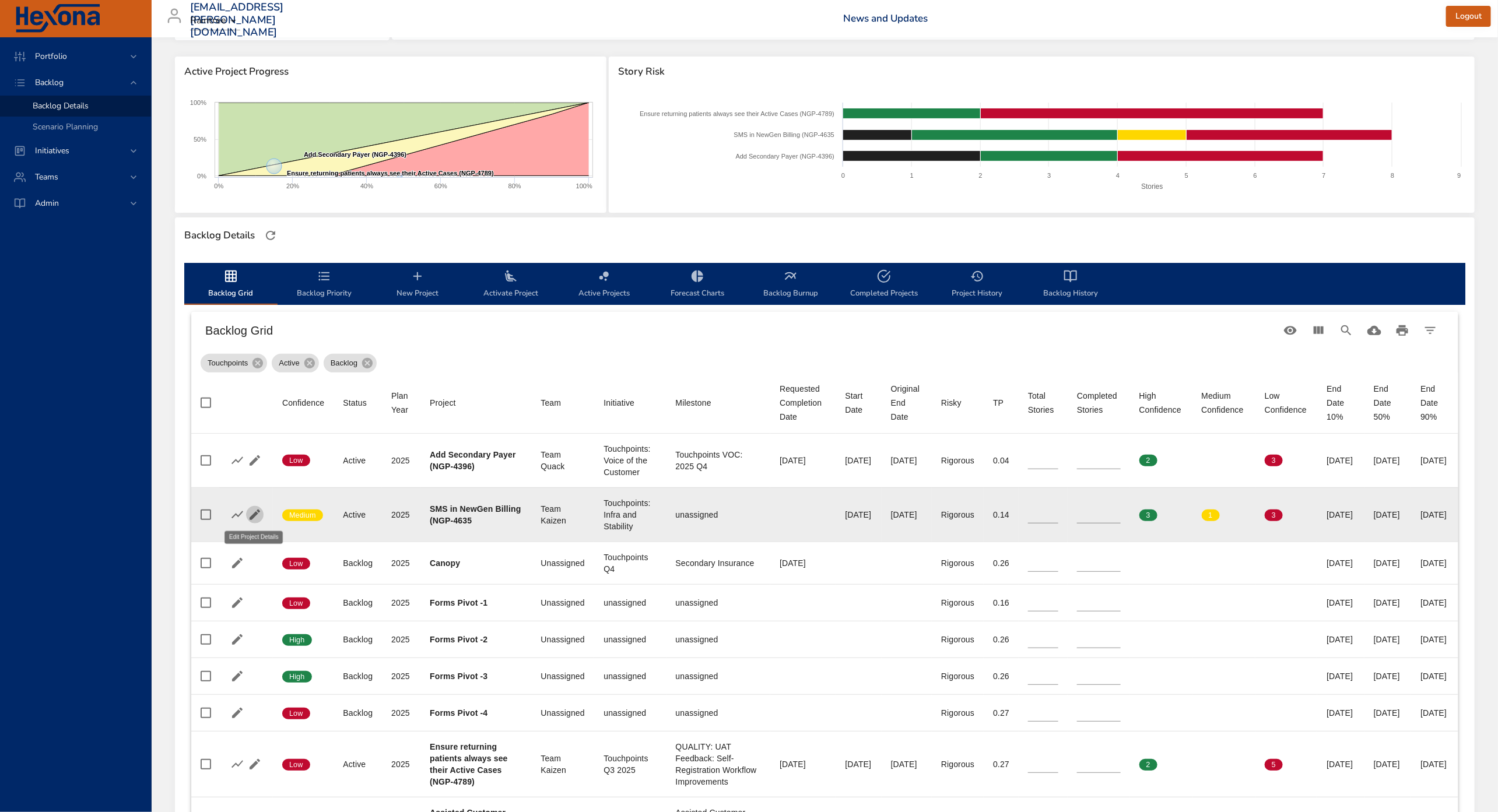
click at [255, 511] on icon "button" at bounding box center [254, 514] width 11 height 11
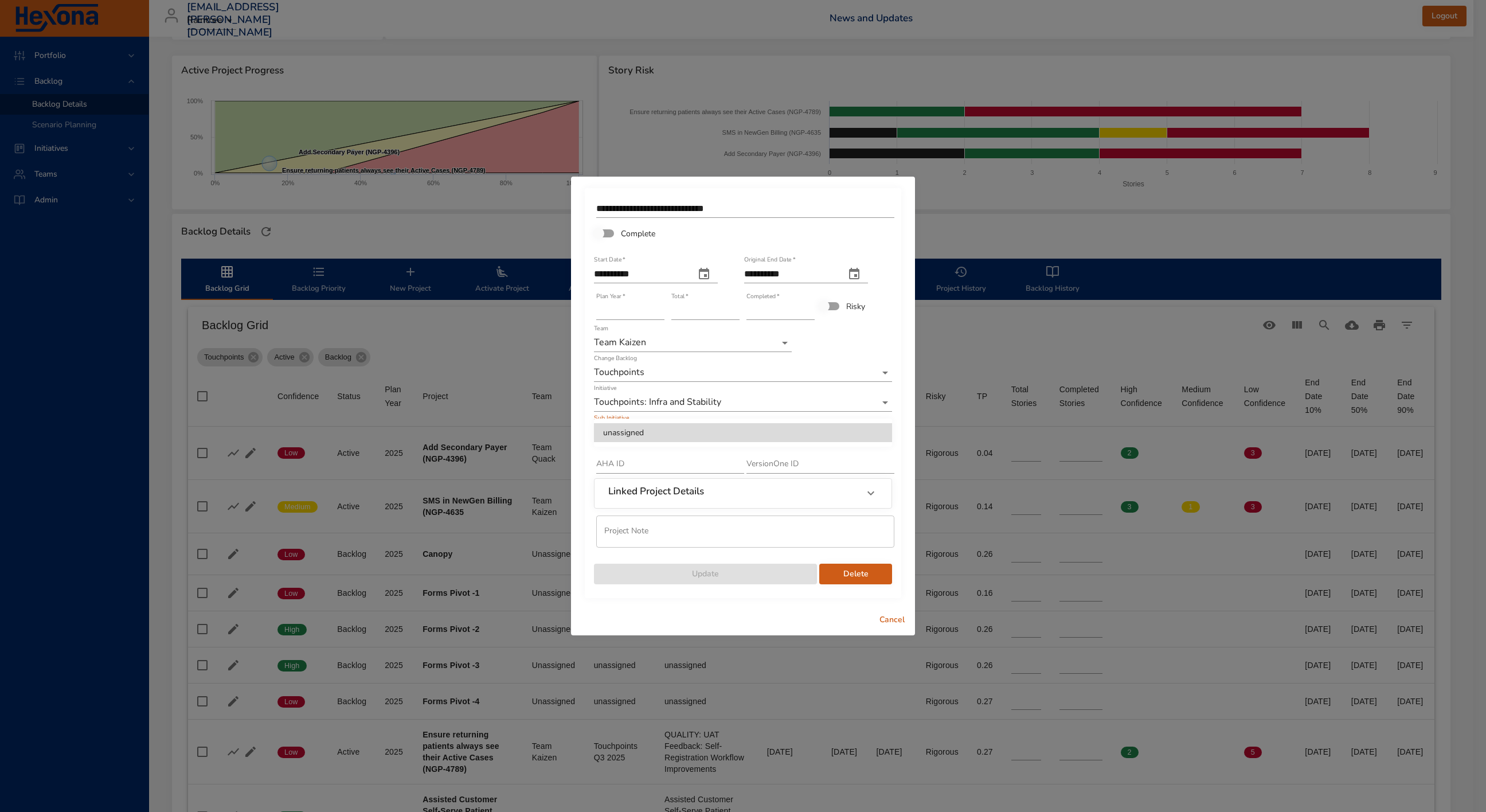
click at [637, 429] on body "Portfolio Backlog Backlog Details Scenario Planning Initiatives Teams Admin [EM…" at bounding box center [743, 268] width 1486 height 812
click at [637, 429] on li "unassigned" at bounding box center [743, 433] width 298 height 19
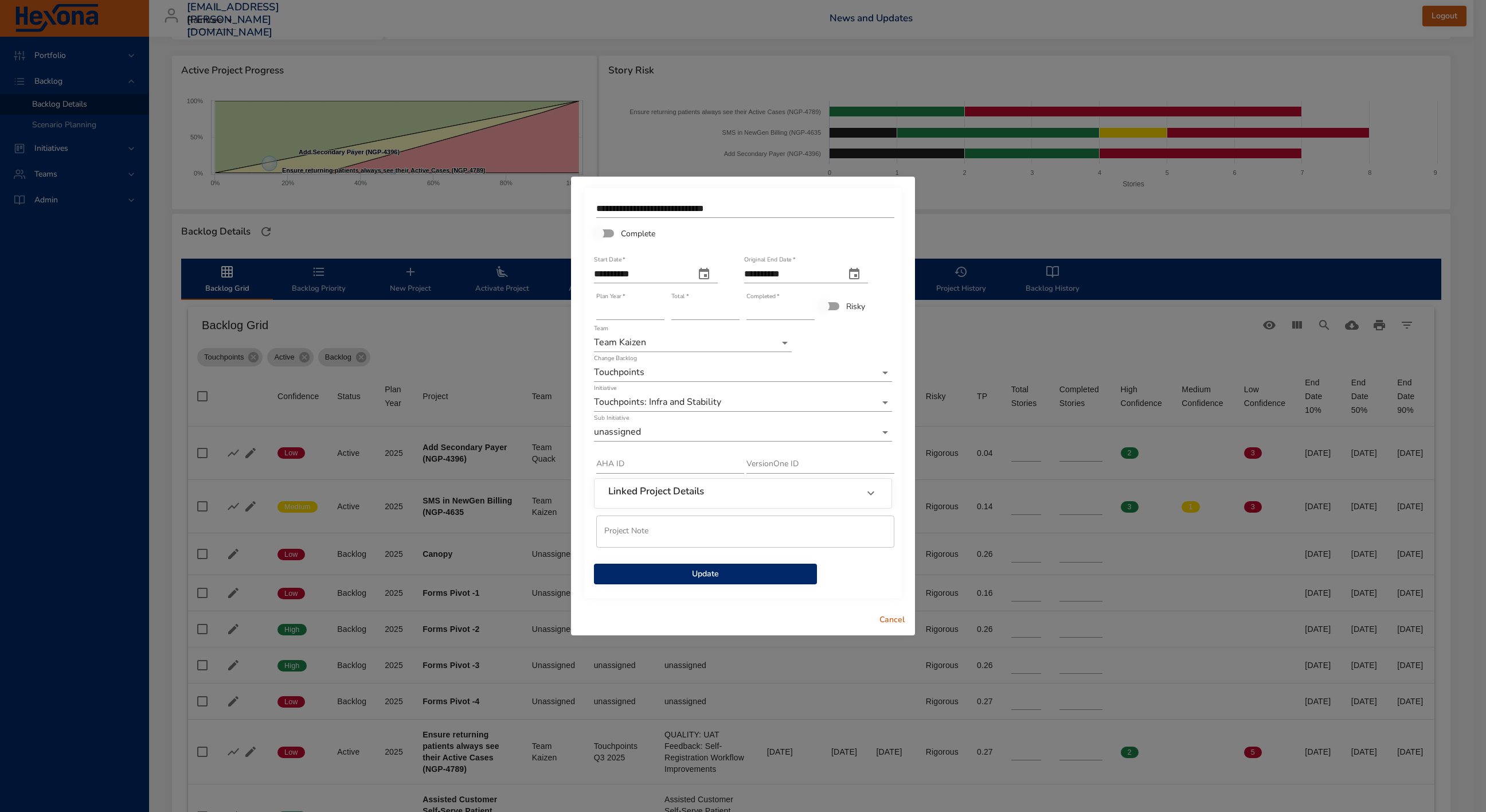
click at [1063, 228] on div "**********" at bounding box center [743, 406] width 1486 height 812
click at [907, 614] on button "Cancel" at bounding box center [893, 620] width 37 height 21
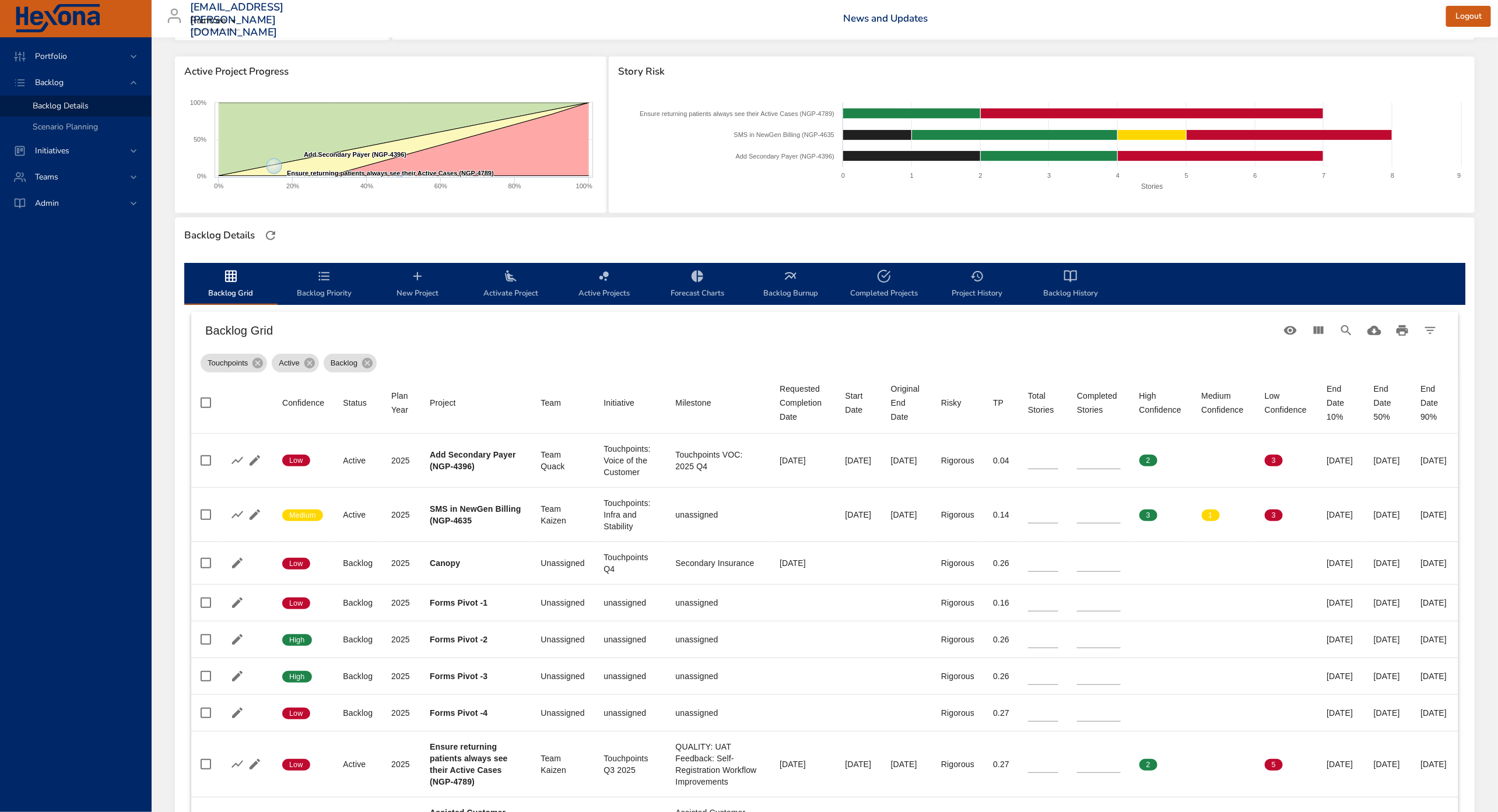
click at [325, 283] on span "Backlog Priority" at bounding box center [324, 285] width 79 height 31
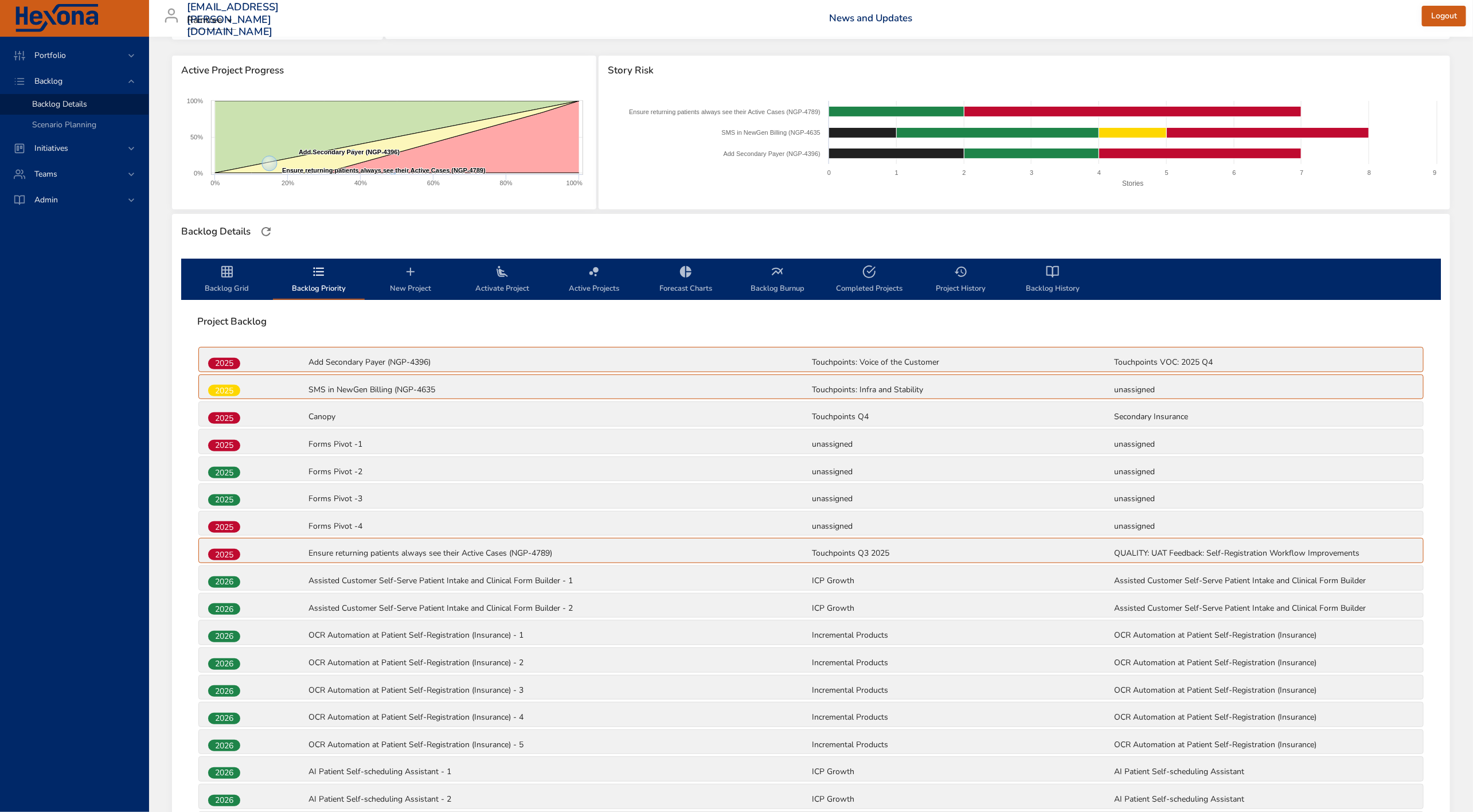
click at [256, 391] on div "2025" at bounding box center [257, 390] width 101 height 15
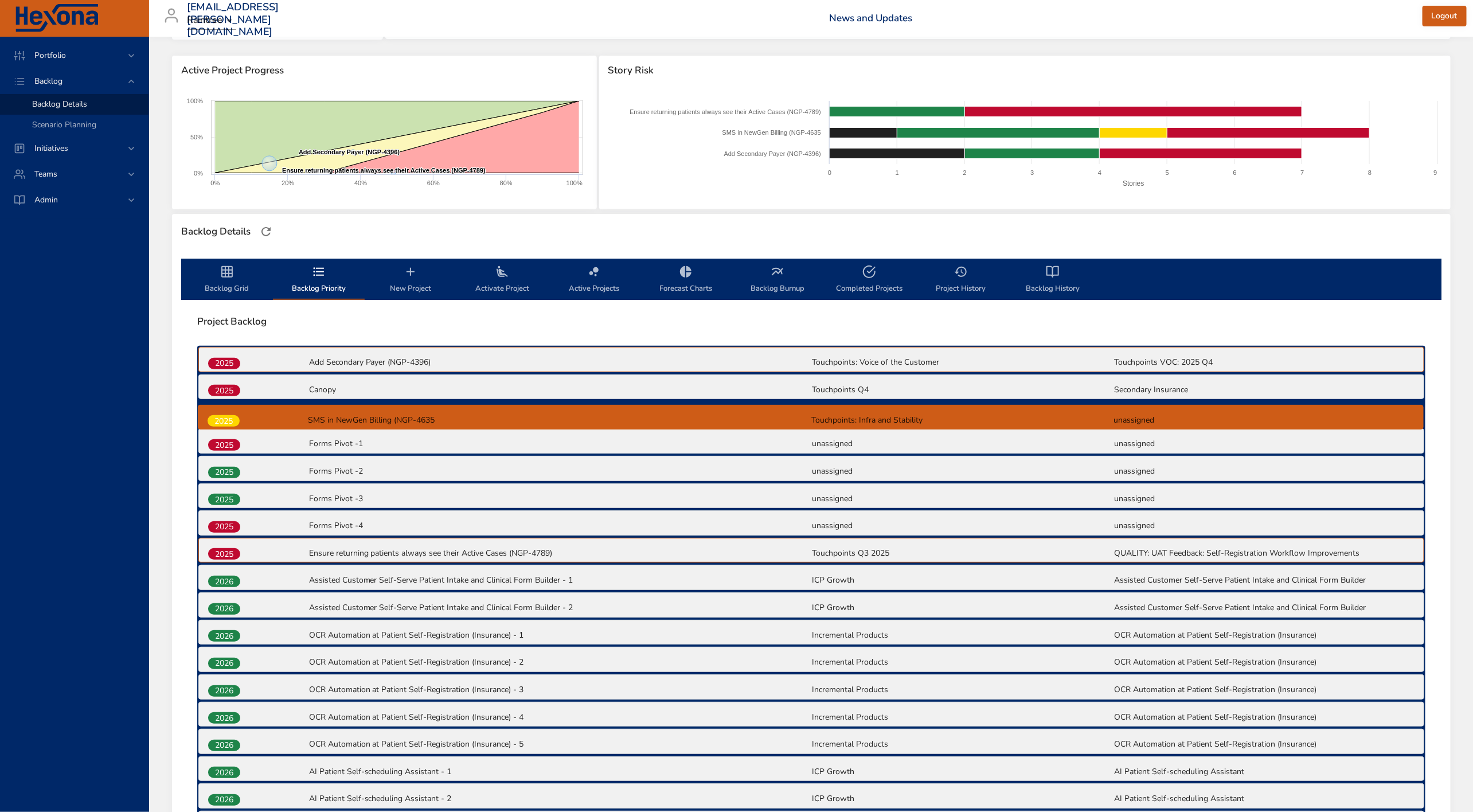
drag, startPoint x: 217, startPoint y: 383, endPoint x: 217, endPoint y: 419, distance: 36.0
click at [217, 419] on div "2025 Add Secondary Payer (NGP-4396) Touchpoints: Voice of the Customer Touchpoi…" at bounding box center [811, 769] width 1229 height 848
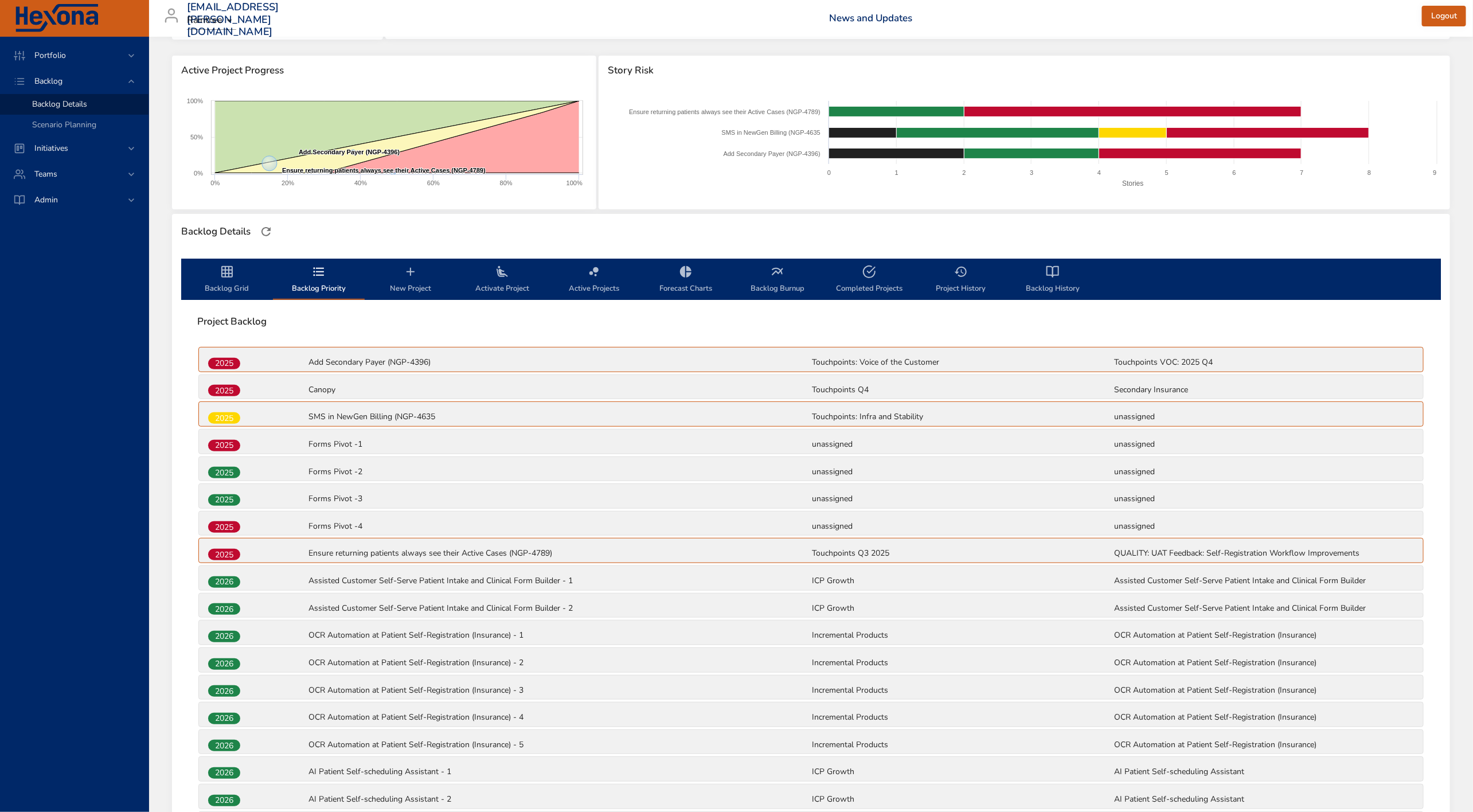
click at [235, 271] on span "Backlog Grid" at bounding box center [227, 280] width 78 height 31
